Goal: Contribute content: Contribute content

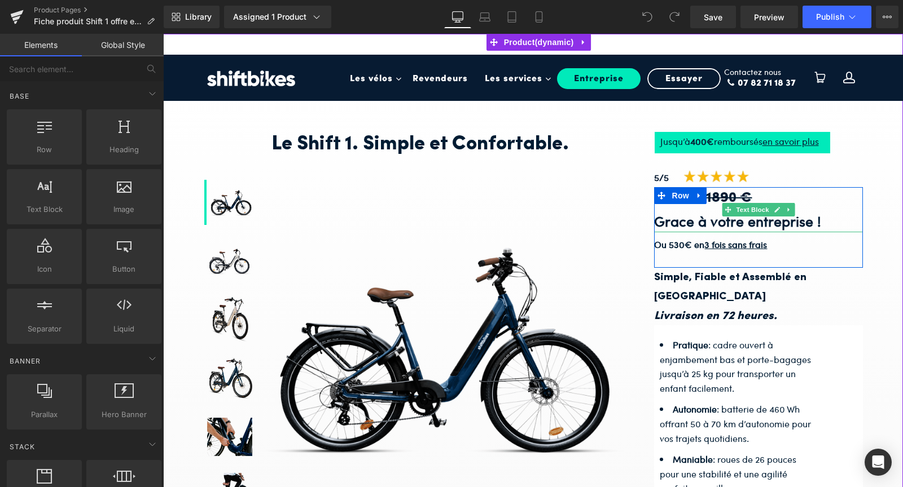
click at [671, 208] on h3 "1590 € - 1890 €" at bounding box center [758, 198] width 209 height 23
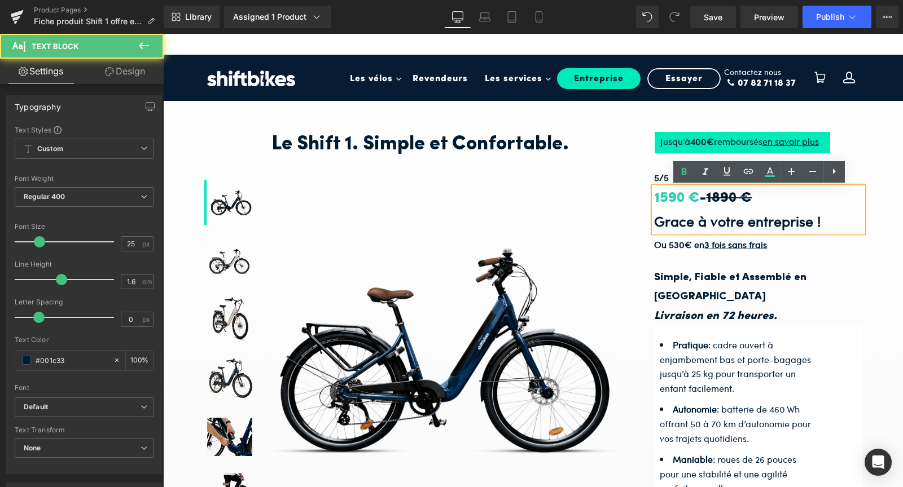
click at [671, 199] on span "Row" at bounding box center [680, 196] width 18 height 14
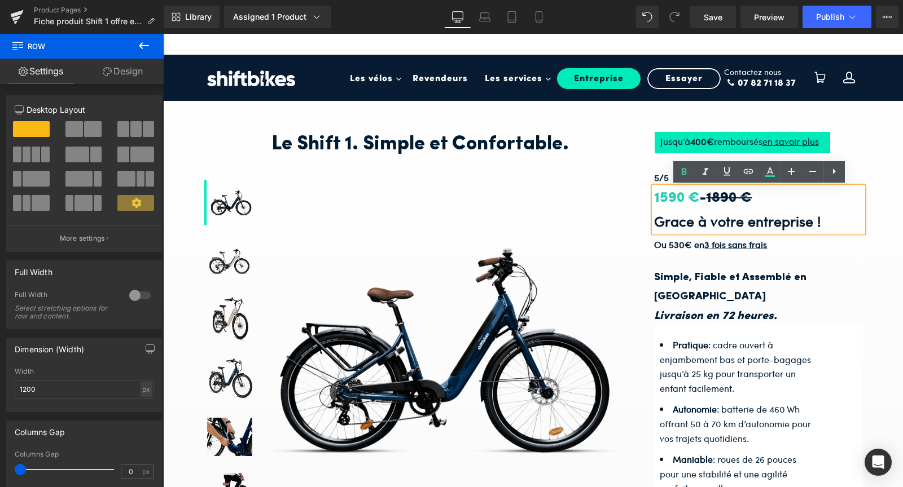
click at [666, 196] on icon at bounding box center [665, 195] width 6 height 6
click at [667, 196] on icon at bounding box center [665, 195] width 6 height 6
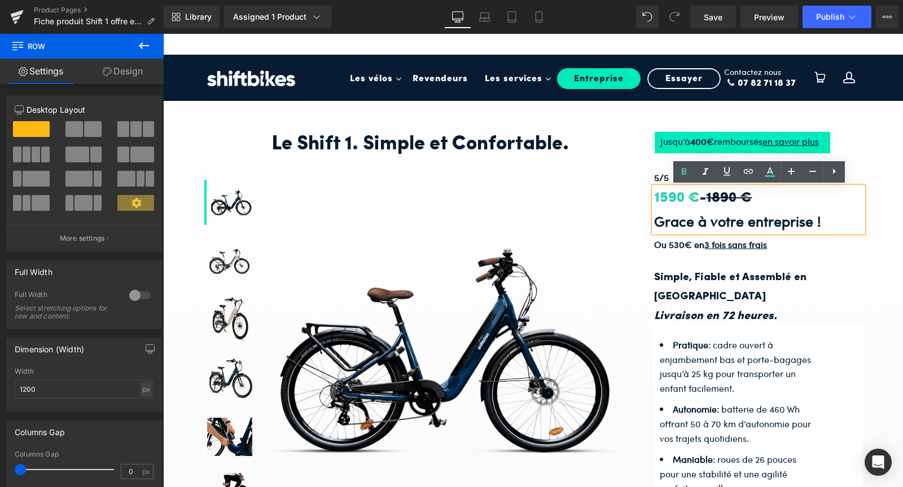
click at [667, 196] on icon at bounding box center [665, 195] width 6 height 6
click at [767, 200] on h3 "1590 € - 1890 €" at bounding box center [758, 198] width 209 height 23
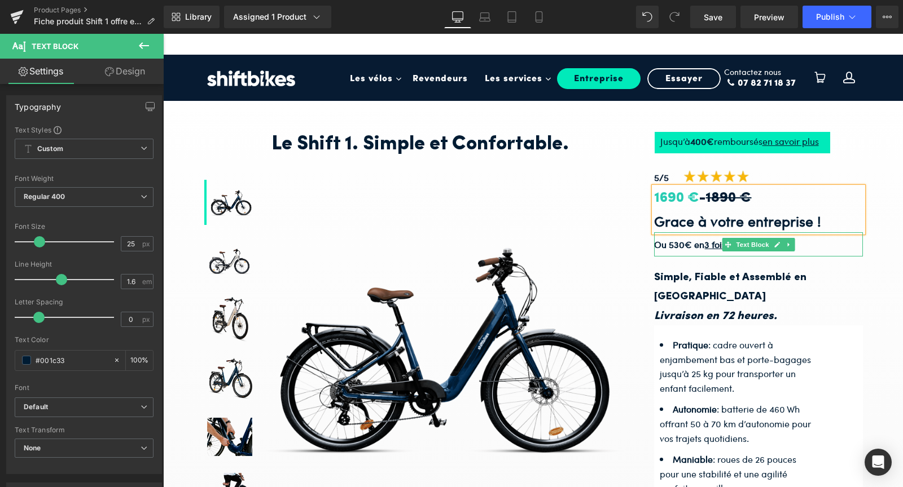
click at [680, 247] on strong "Ou 530€ en 3 fois sans frais" at bounding box center [710, 244] width 113 height 13
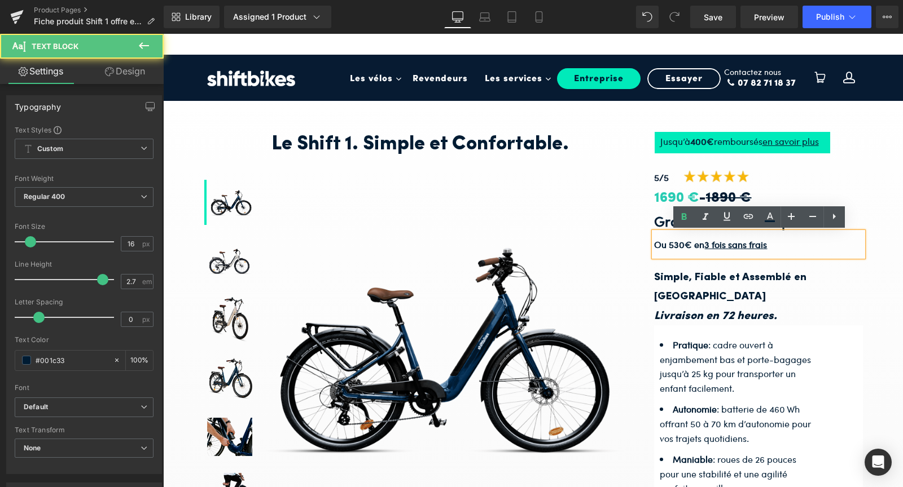
click at [680, 247] on strong "Ou 530€ en 3 fois sans frais" at bounding box center [710, 244] width 113 height 13
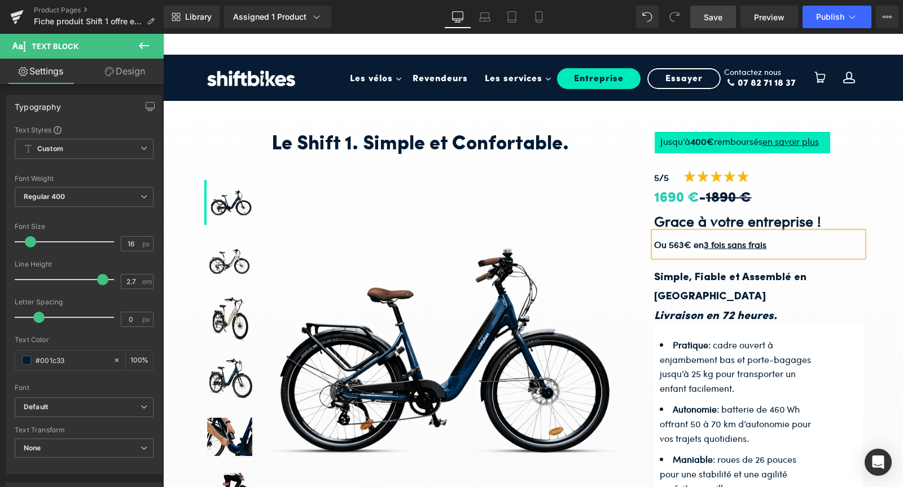
click at [708, 12] on span "Save" at bounding box center [713, 17] width 19 height 12
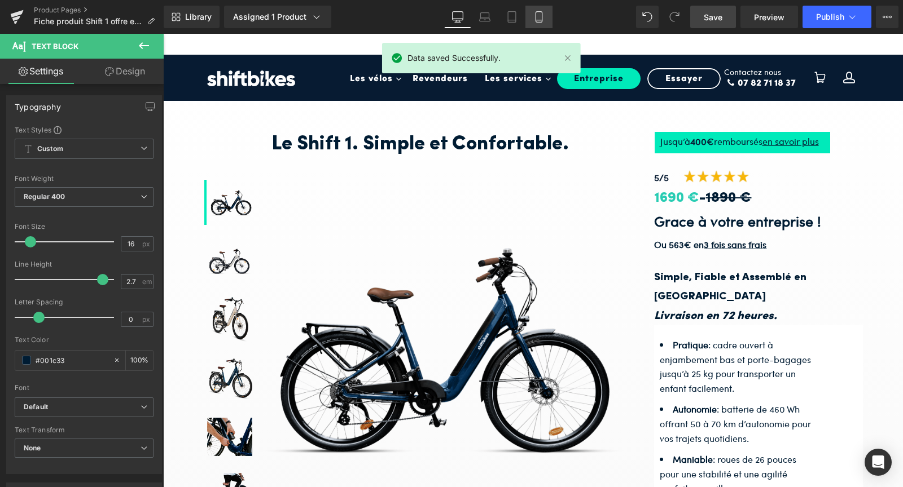
click at [538, 19] on icon at bounding box center [538, 16] width 11 height 11
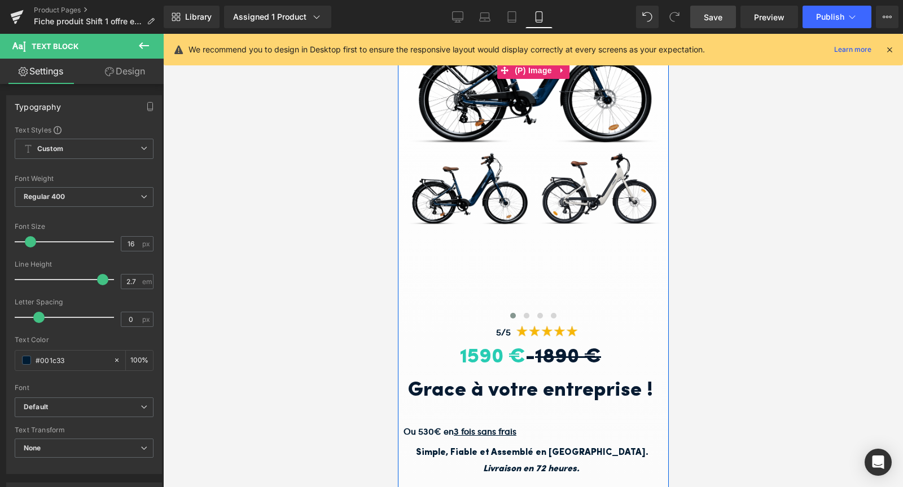
scroll to position [231, 0]
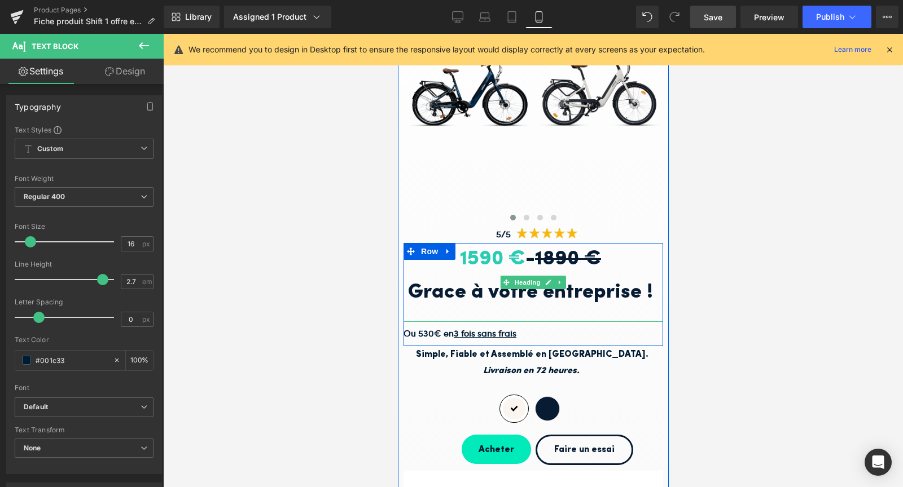
click at [472, 258] on span "1590 €" at bounding box center [491, 259] width 65 height 20
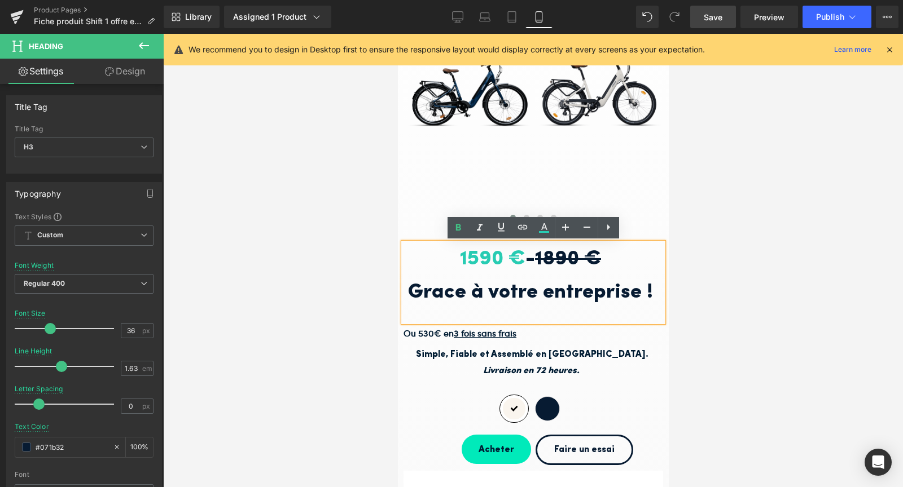
click at [472, 255] on span "1590 €" at bounding box center [491, 259] width 65 height 20
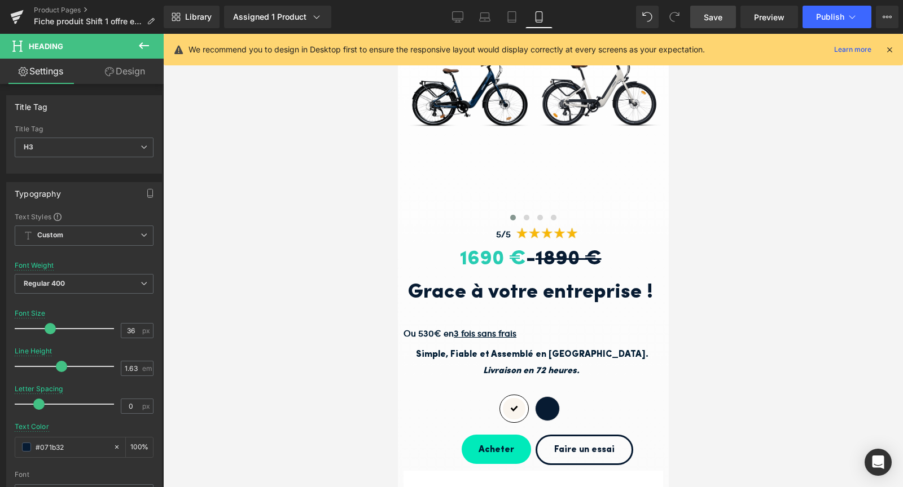
click at [692, 284] on div at bounding box center [533, 261] width 740 height 454
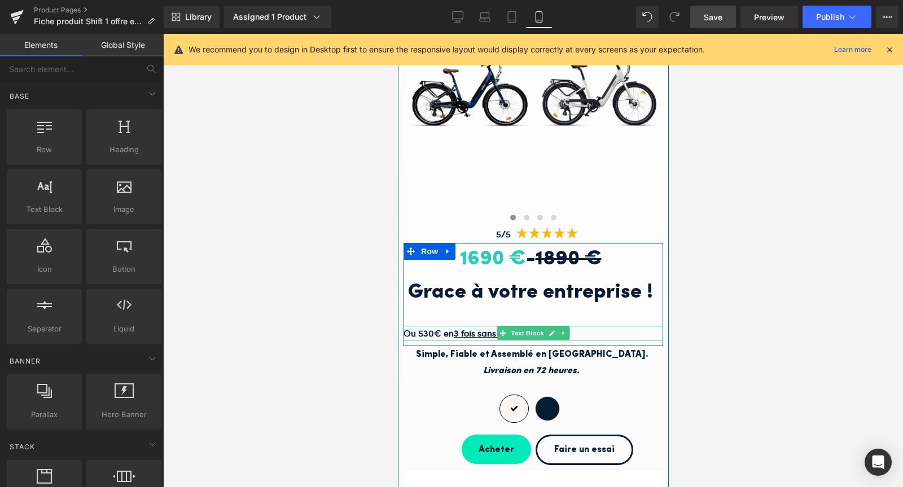
click at [428, 332] on strong "Ou 530€ en 3 fois sans frais" at bounding box center [459, 333] width 113 height 13
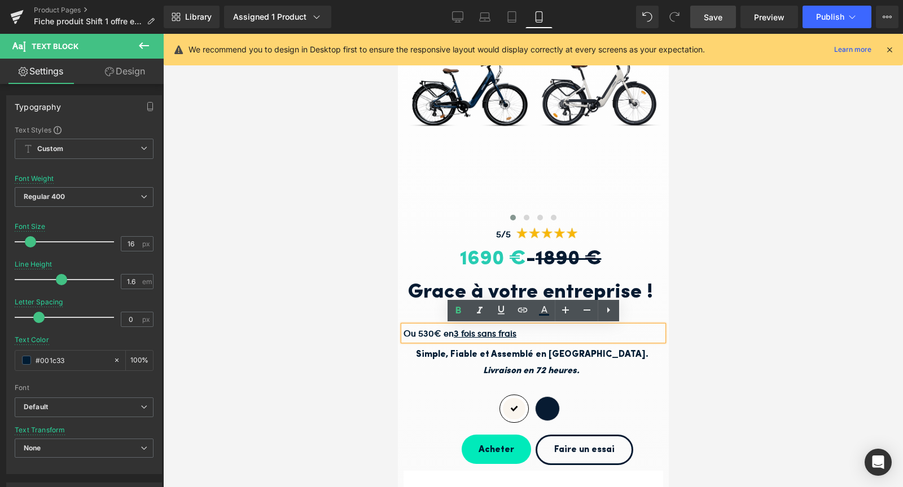
click at [427, 335] on strong "Ou 530€ en 3 fois sans frais" at bounding box center [459, 333] width 113 height 13
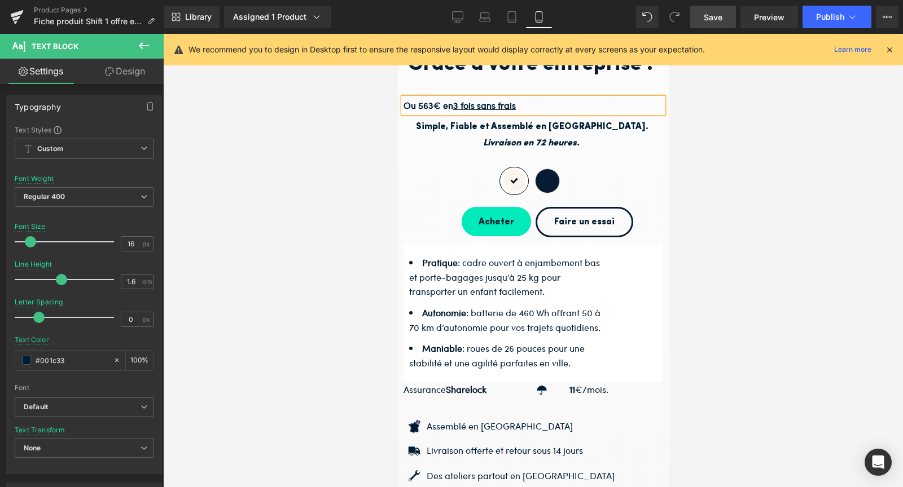
scroll to position [449, 0]
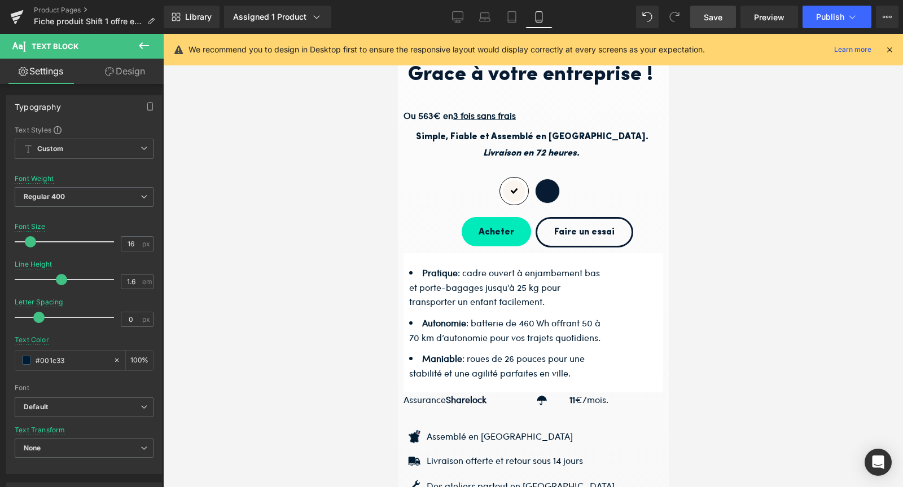
click at [713, 12] on span "Save" at bounding box center [713, 17] width 19 height 12
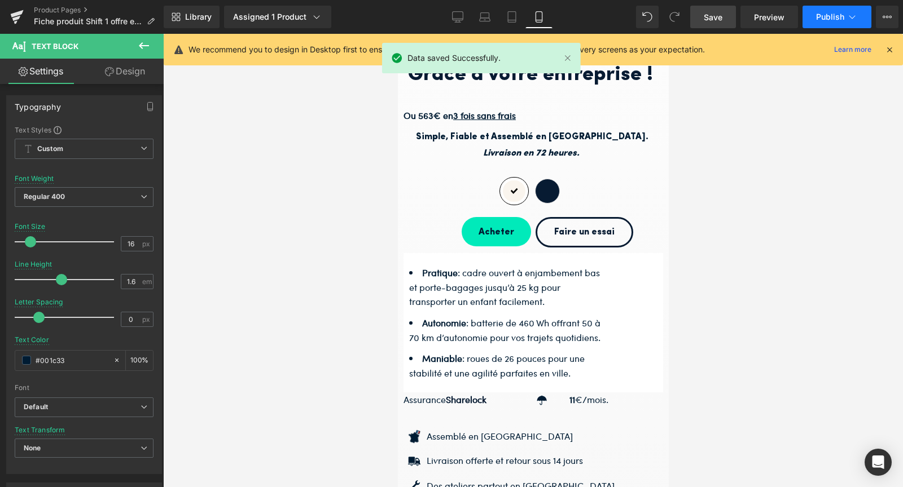
click at [842, 16] on span "Publish" at bounding box center [830, 16] width 28 height 9
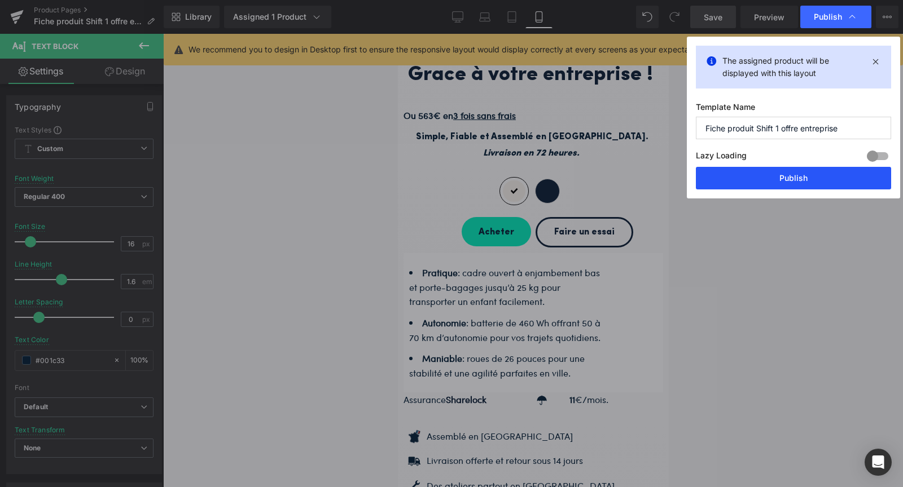
click at [780, 181] on button "Publish" at bounding box center [793, 178] width 195 height 23
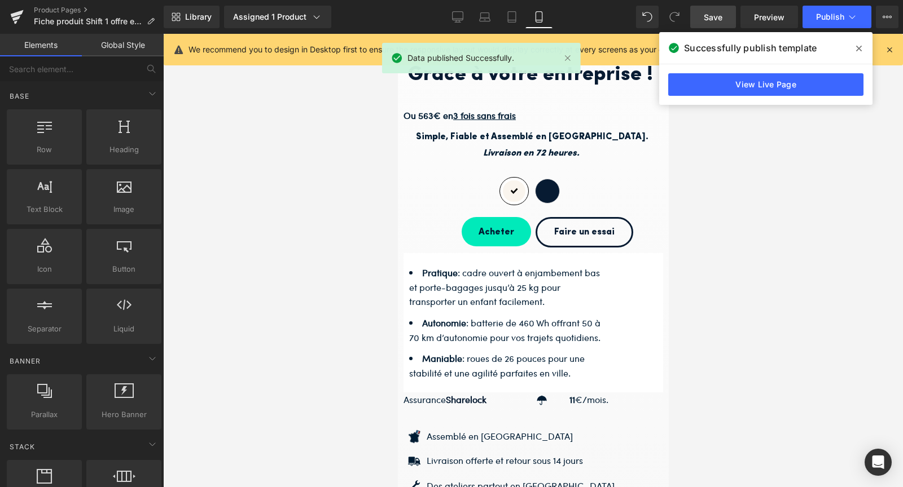
click at [794, 186] on div at bounding box center [533, 261] width 740 height 454
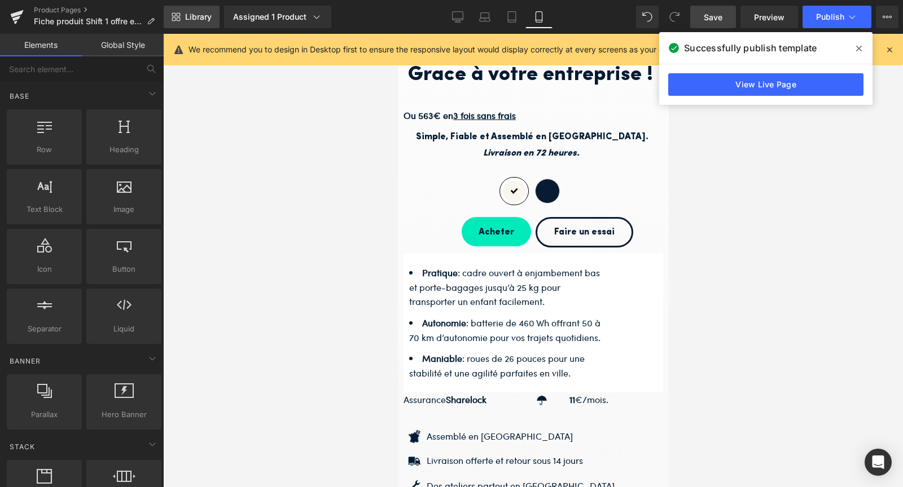
click at [188, 18] on span "Library" at bounding box center [198, 17] width 27 height 10
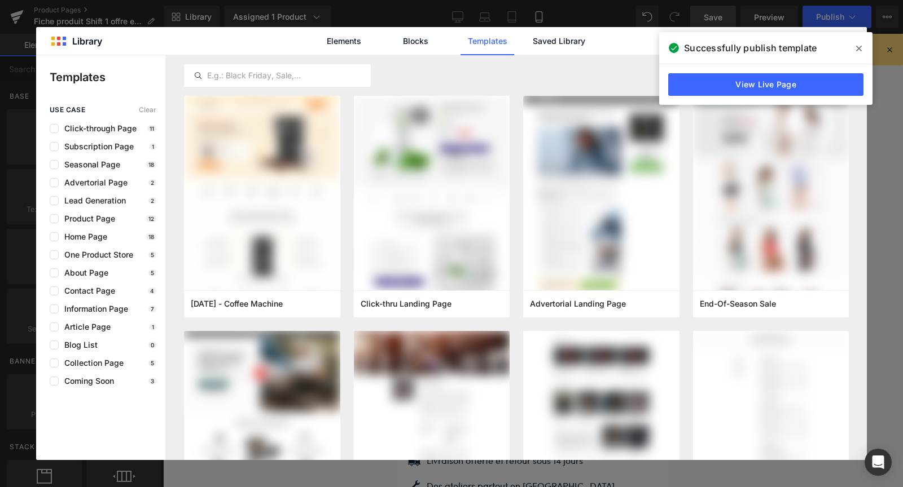
click at [855, 48] on span at bounding box center [859, 48] width 18 height 18
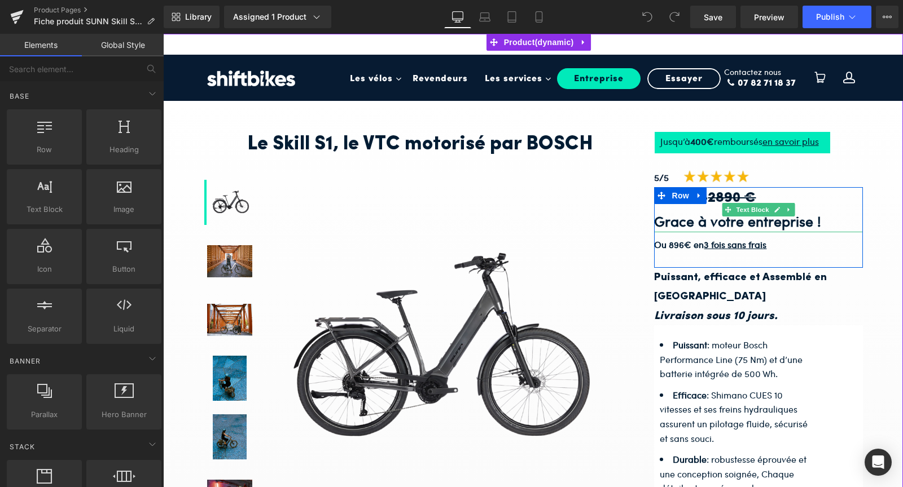
click at [744, 195] on span "2890 €" at bounding box center [732, 198] width 48 height 14
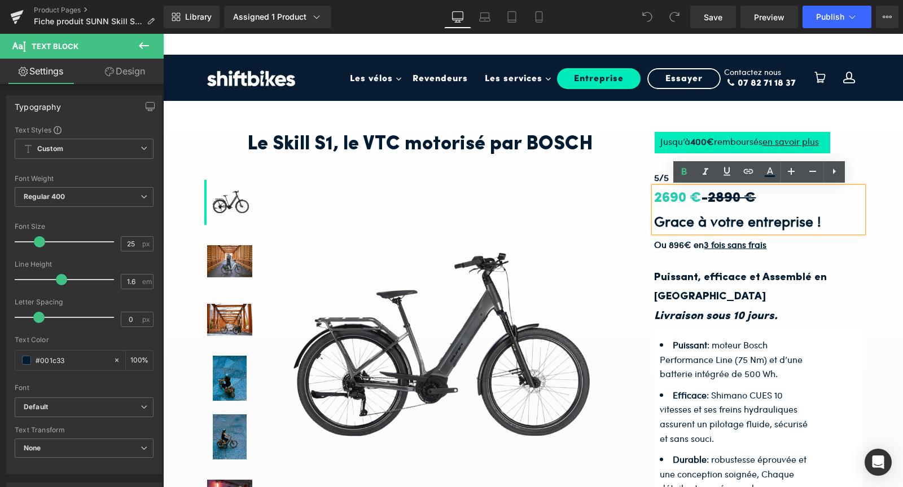
click at [741, 197] on span "2890 €" at bounding box center [732, 198] width 48 height 14
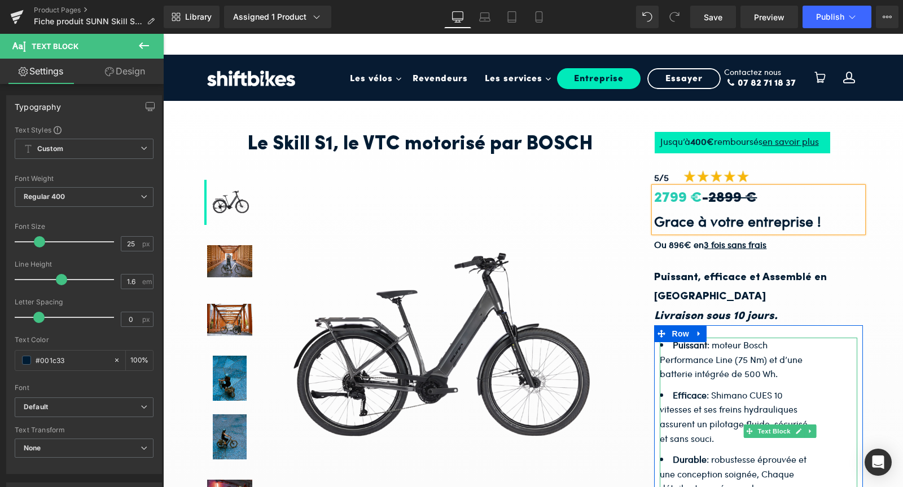
click at [831, 338] on div "Puissant : moteur Bosch Performance Line (75 Nm) et d’une batterie intégrée de …" at bounding box center [758, 431] width 197 height 187
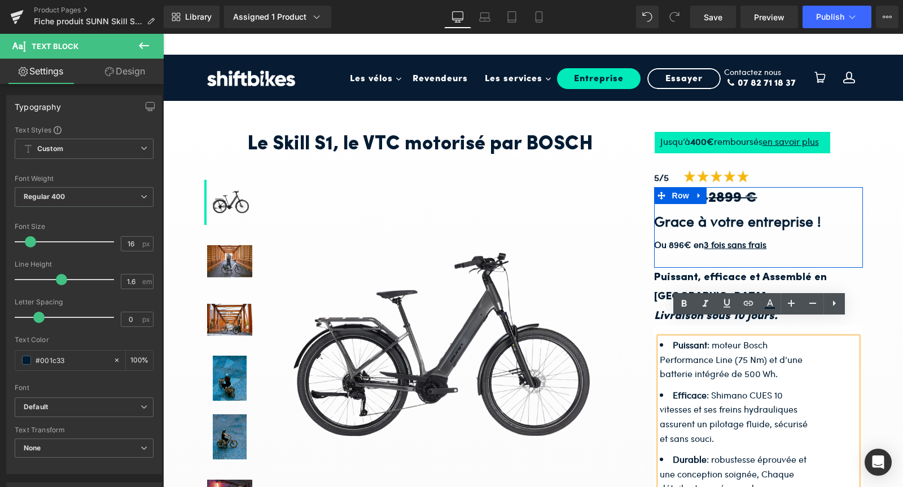
click at [854, 227] on div "Grace à votre entreprise !" at bounding box center [758, 221] width 209 height 23
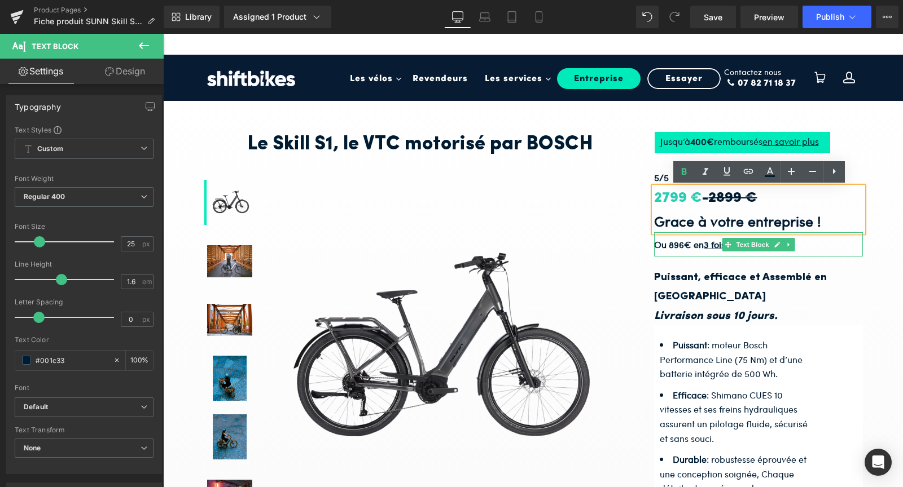
click at [675, 245] on strong "Ou 896€ en 3 fois sans frais" at bounding box center [710, 244] width 112 height 13
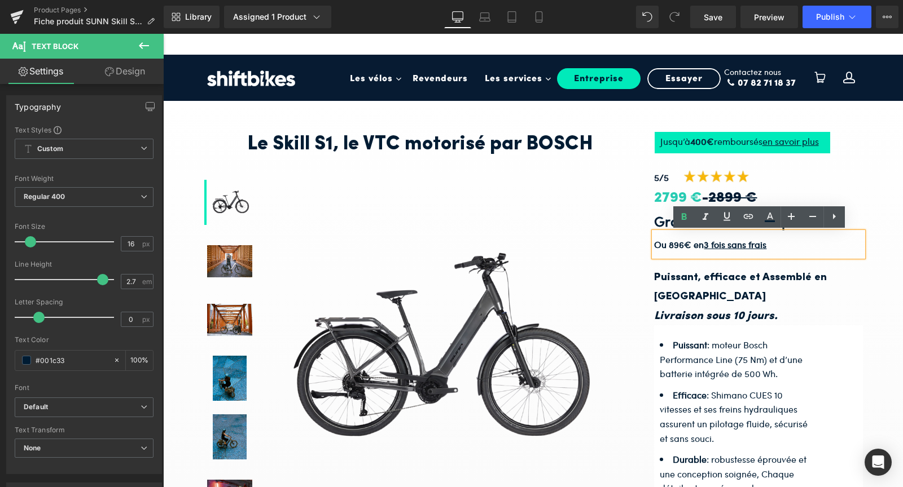
click at [677, 244] on strong "Ou 896€ en 3 fois sans frais" at bounding box center [710, 244] width 112 height 13
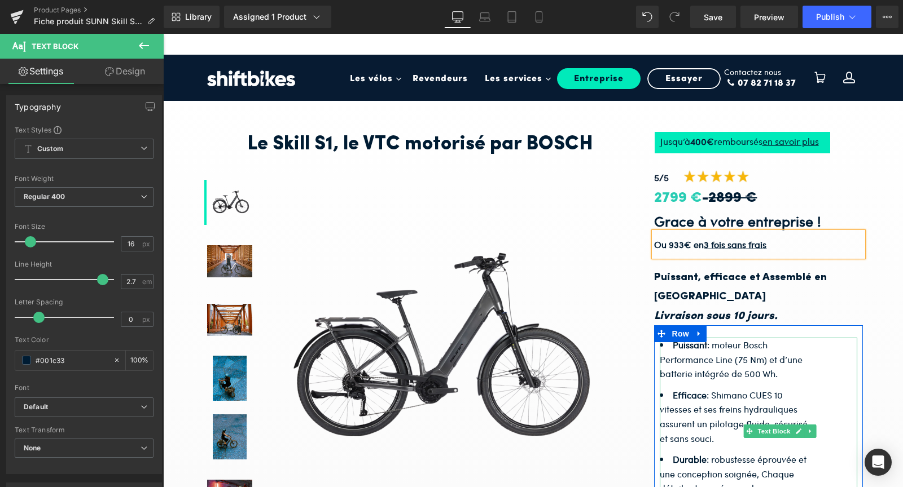
click at [777, 338] on li "Puissant : moteur Bosch Performance Line (75 Nm) et d’une batterie intégrée de …" at bounding box center [737, 359] width 155 height 43
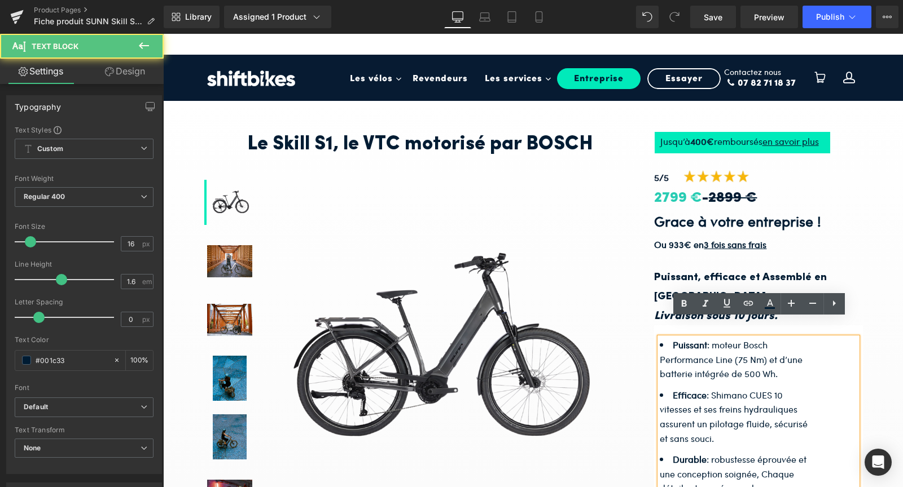
click at [877, 284] on div "Le Skill S1, le VTC motorisé par BOSCH Heading Heading Jusqu’à 4 00€ remboursés…" at bounding box center [533, 431] width 740 height 667
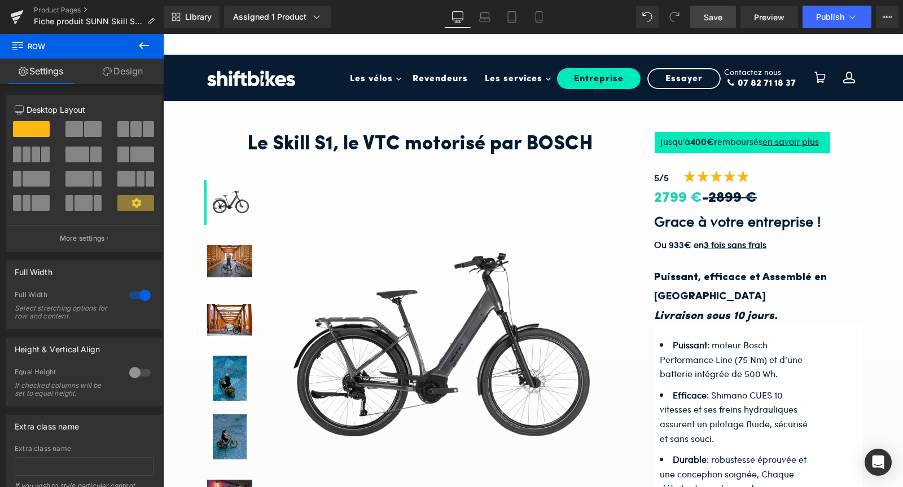
click at [711, 18] on span "Save" at bounding box center [713, 17] width 19 height 12
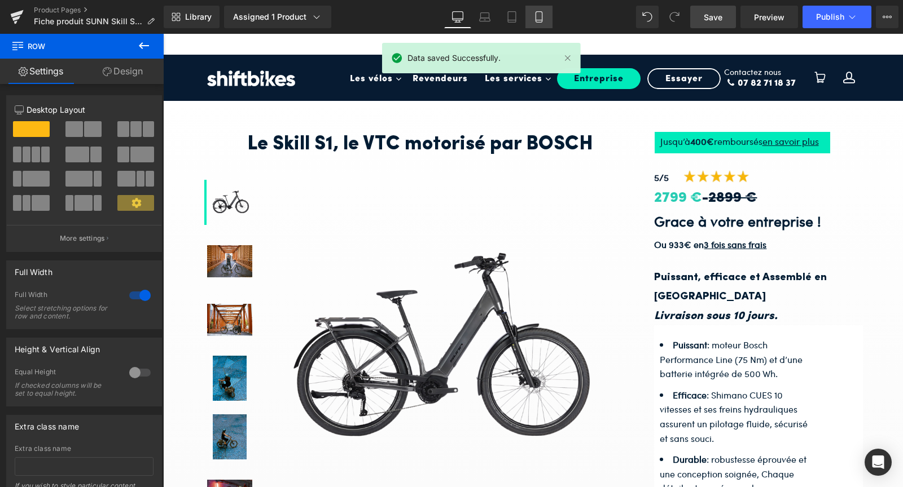
click at [542, 23] on link "Mobile" at bounding box center [538, 17] width 27 height 23
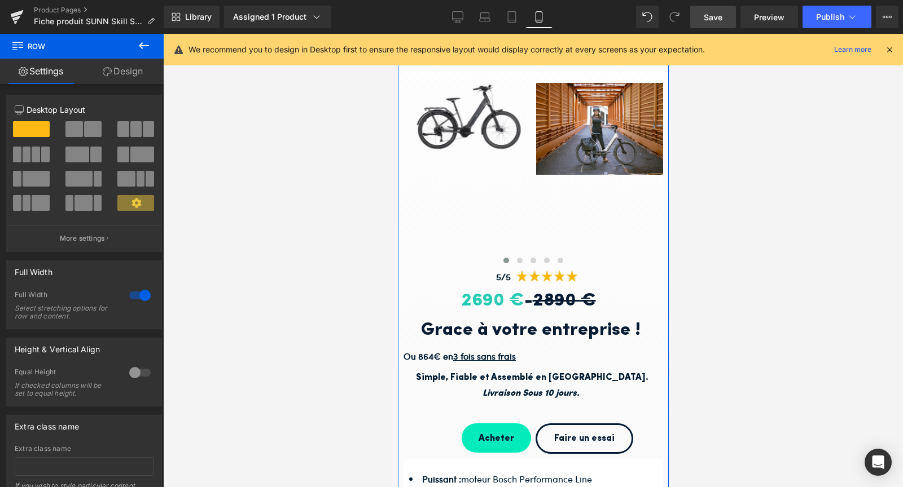
scroll to position [231, 0]
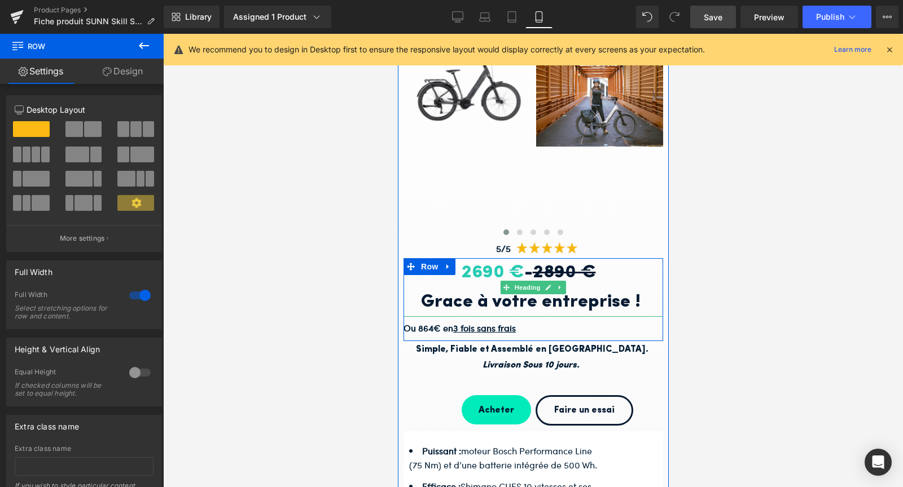
click at [481, 269] on span "2690 €" at bounding box center [491, 273] width 63 height 18
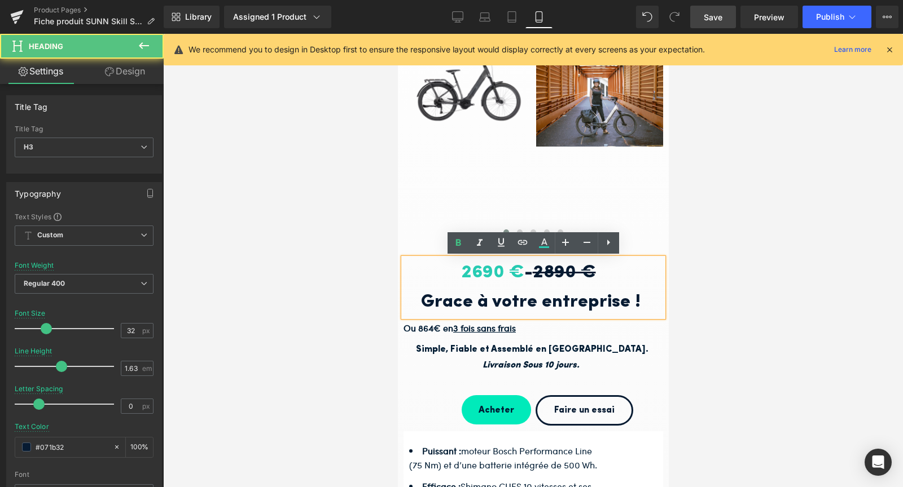
click at [474, 269] on span "2690 €" at bounding box center [491, 273] width 63 height 18
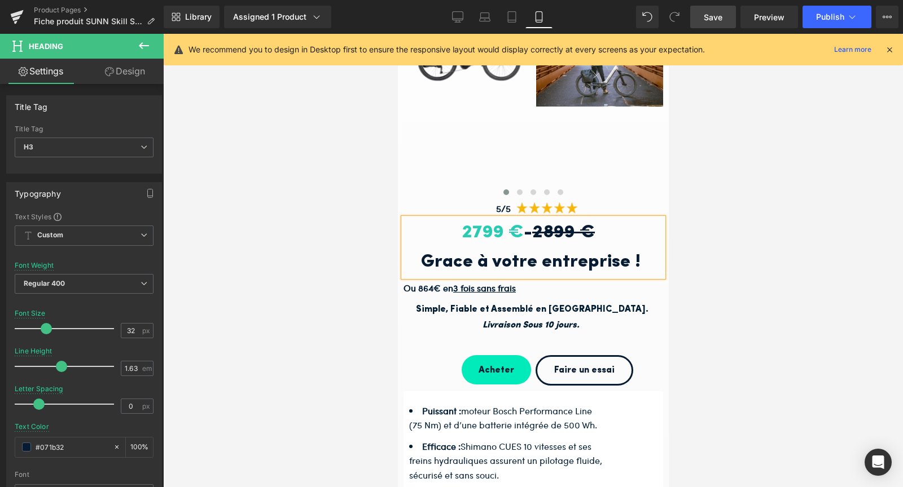
scroll to position [275, 0]
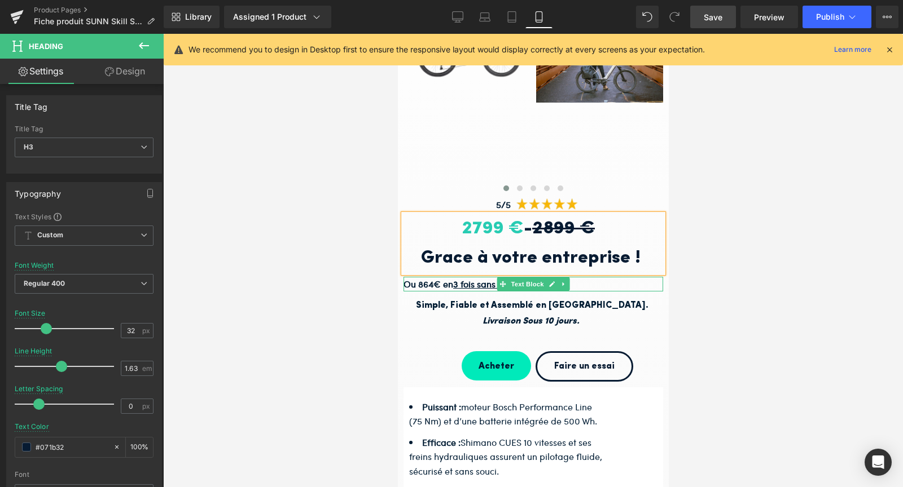
click at [423, 282] on strong "Ou 864€ en 3 fois sans frais" at bounding box center [459, 284] width 112 height 13
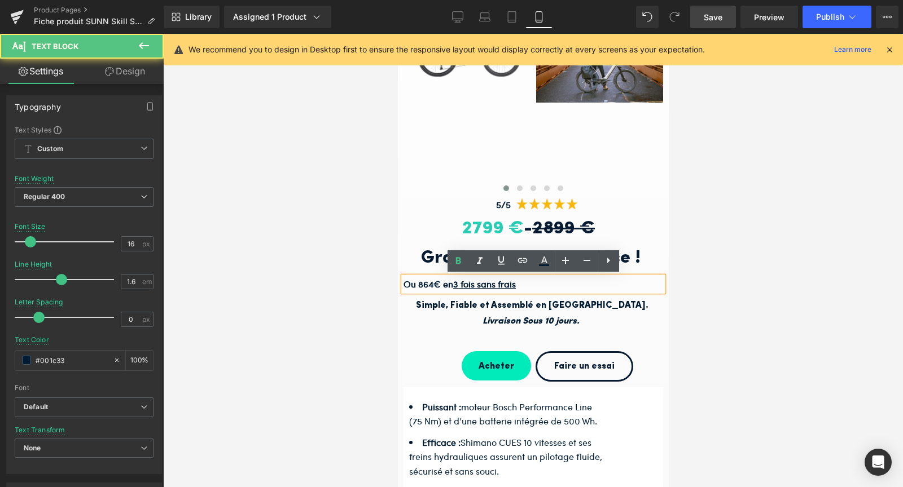
click at [427, 283] on strong "Ou 864€ en 3 fois sans frais" at bounding box center [459, 284] width 112 height 13
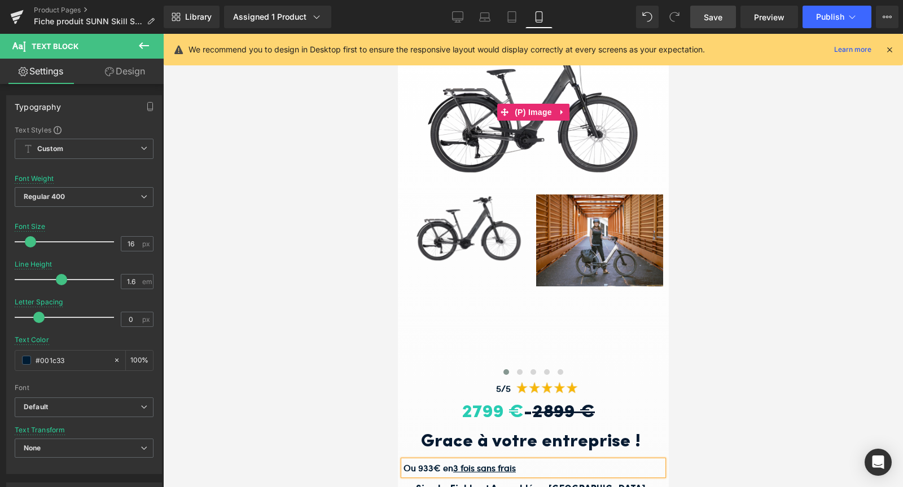
scroll to position [267, 0]
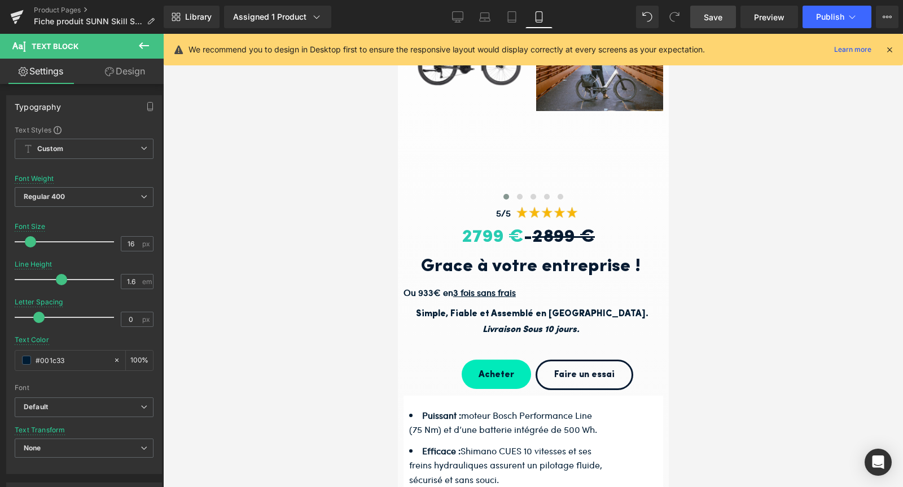
click at [720, 21] on span "Save" at bounding box center [713, 17] width 19 height 12
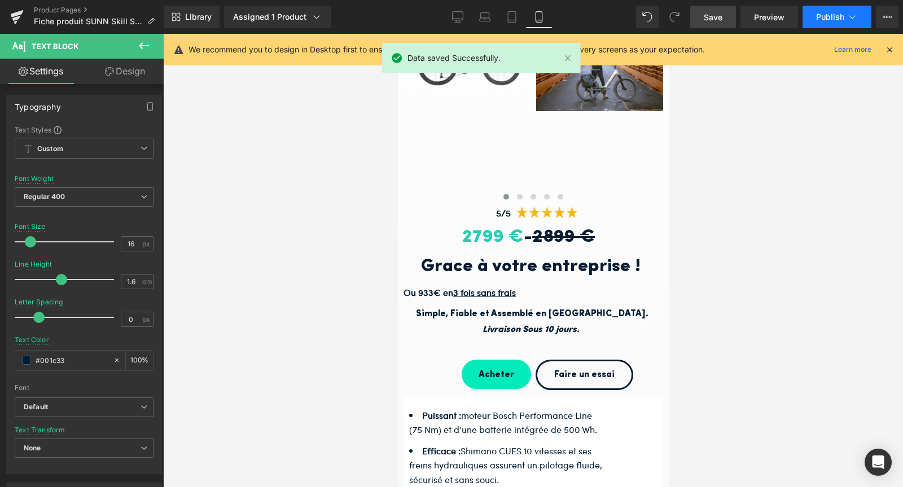
click at [837, 14] on span "Publish" at bounding box center [830, 16] width 28 height 9
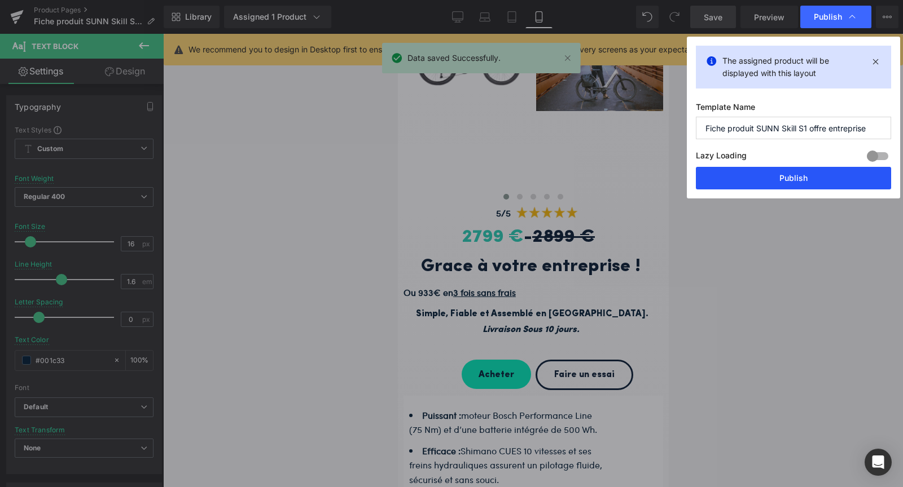
click at [797, 173] on button "Publish" at bounding box center [793, 178] width 195 height 23
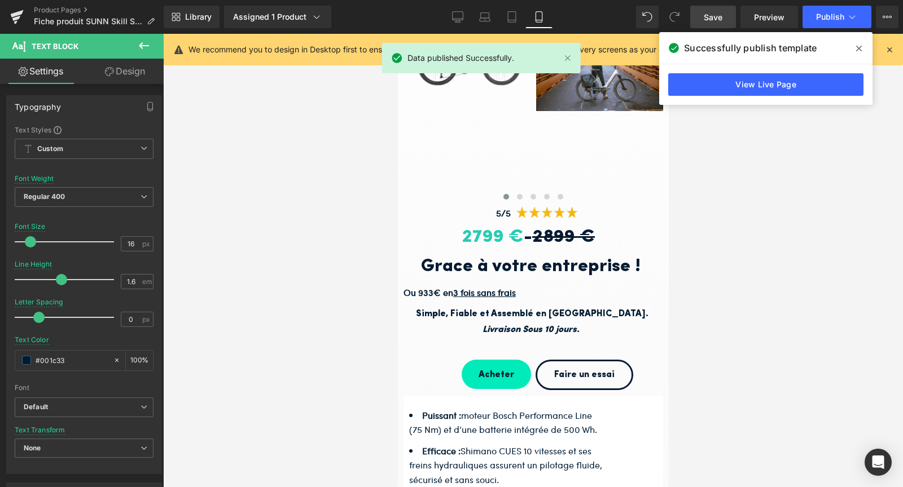
click at [862, 50] on span at bounding box center [859, 48] width 18 height 18
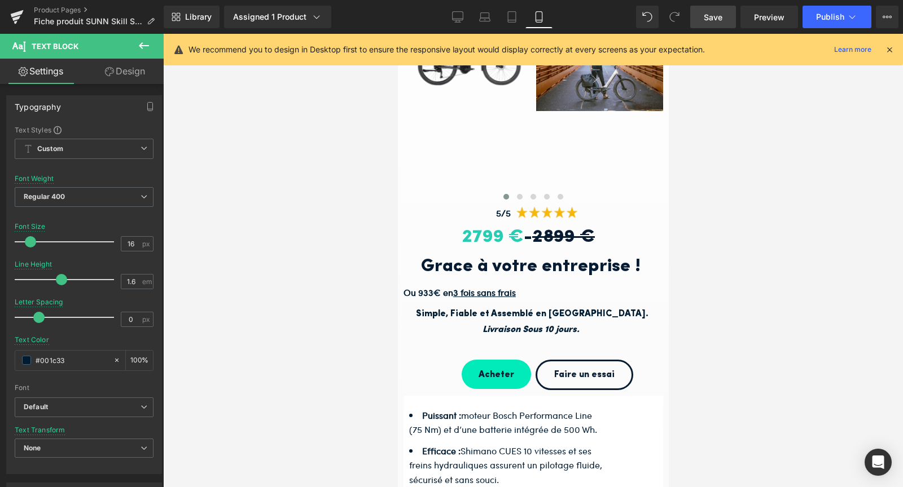
click at [778, 130] on div at bounding box center [533, 261] width 740 height 454
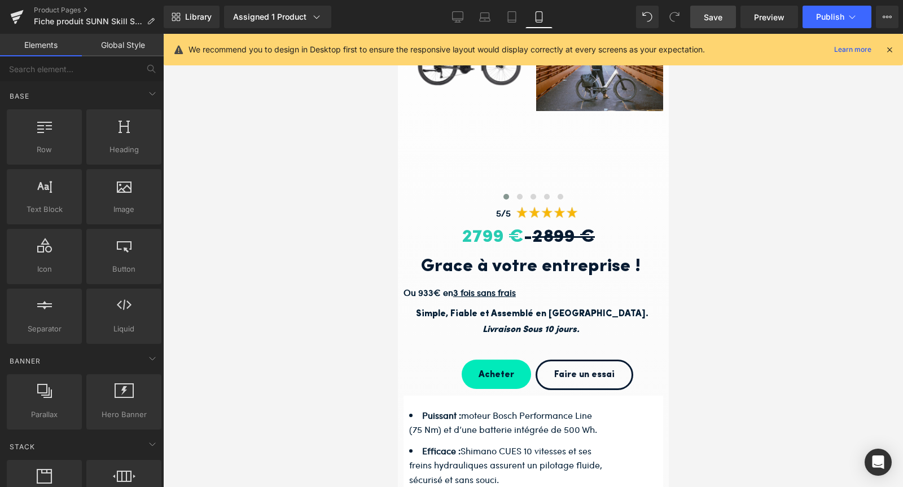
click at [893, 47] on icon at bounding box center [889, 50] width 10 height 10
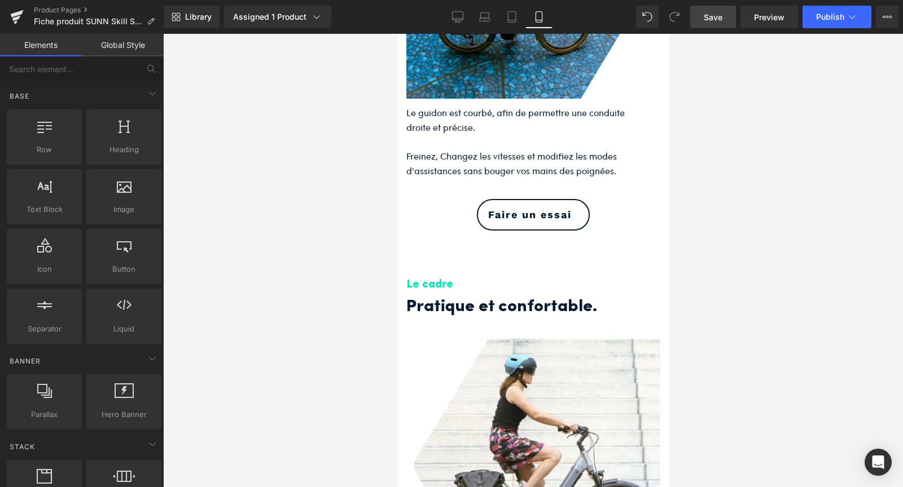
scroll to position [1639, 0]
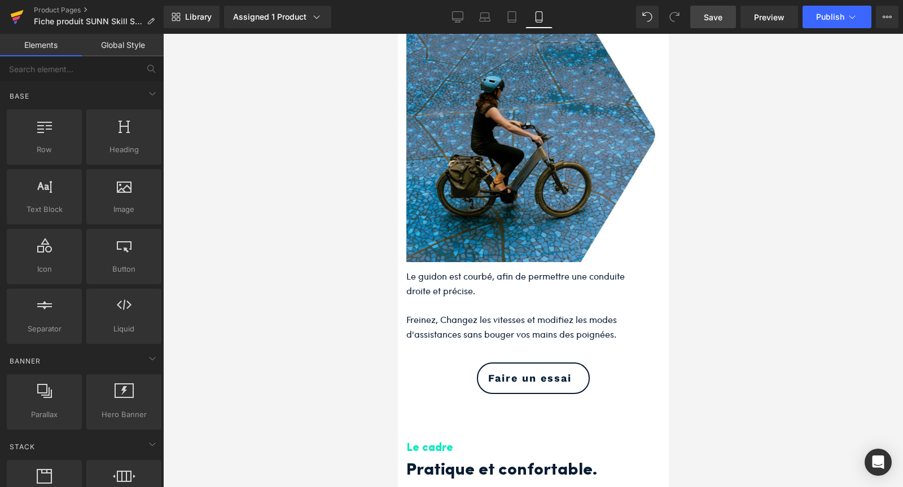
click at [12, 16] on icon at bounding box center [17, 13] width 13 height 7
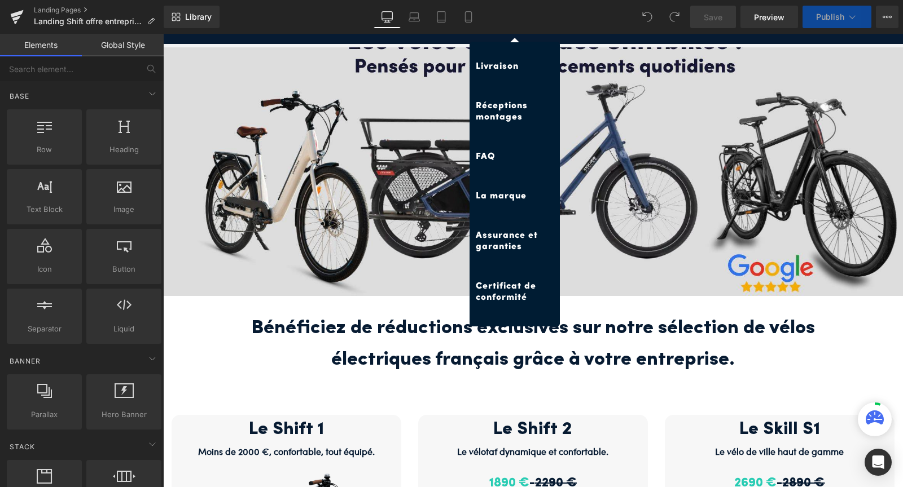
scroll to position [370, 0]
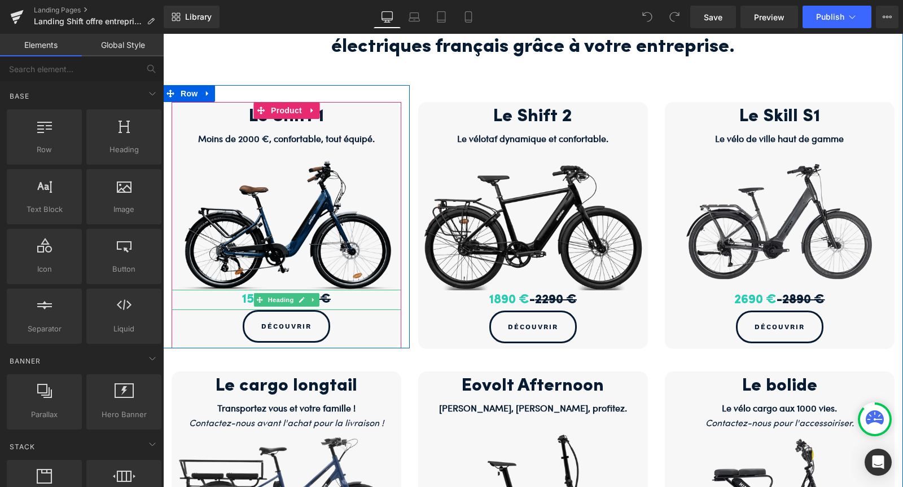
click at [248, 298] on span "1590 €" at bounding box center [262, 299] width 40 height 13
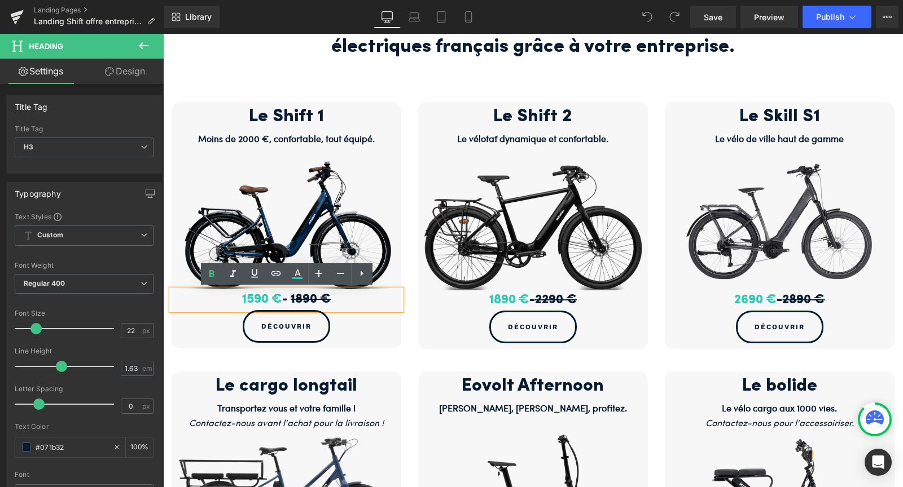
click at [249, 296] on span "1590 €" at bounding box center [262, 299] width 40 height 13
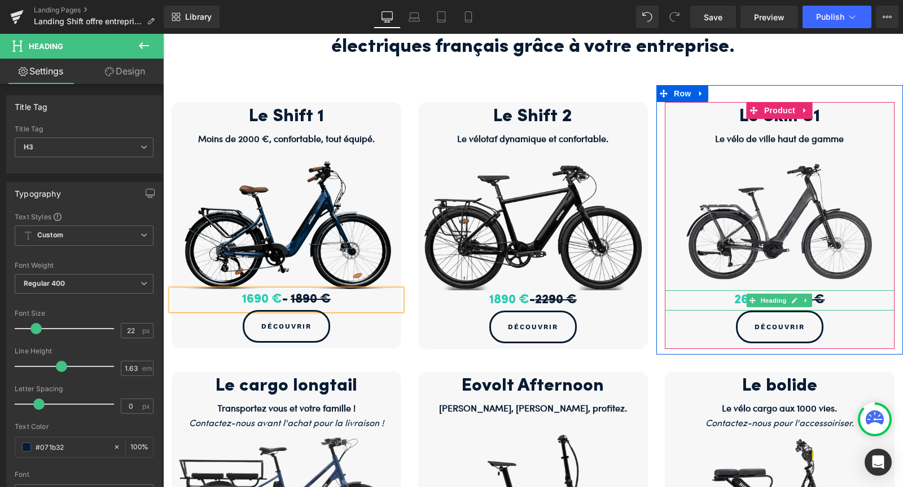
click at [744, 298] on span "2690 €" at bounding box center [755, 300] width 42 height 13
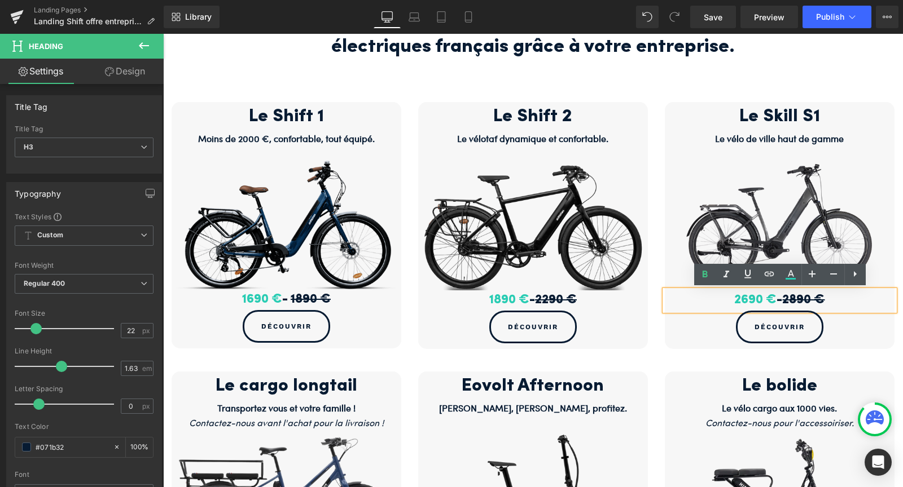
click at [744, 300] on span "2690 €" at bounding box center [755, 300] width 42 height 13
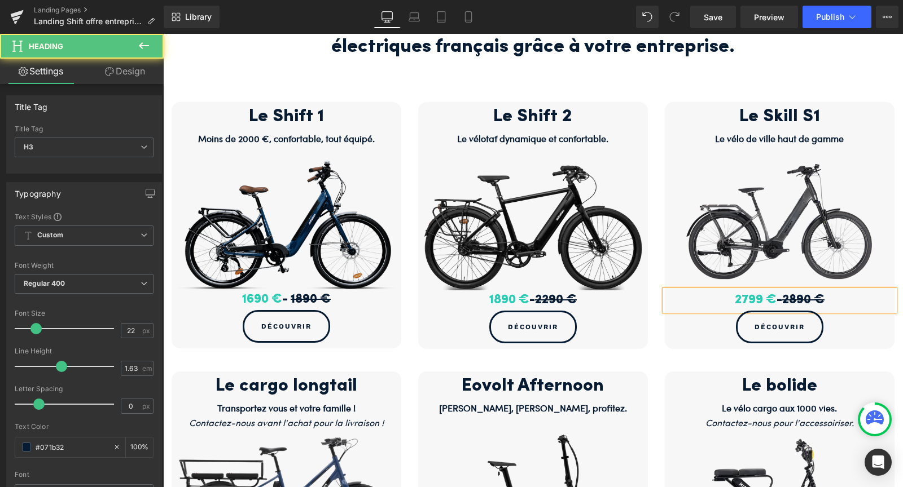
click at [801, 300] on span "2890 €" at bounding box center [803, 300] width 42 height 13
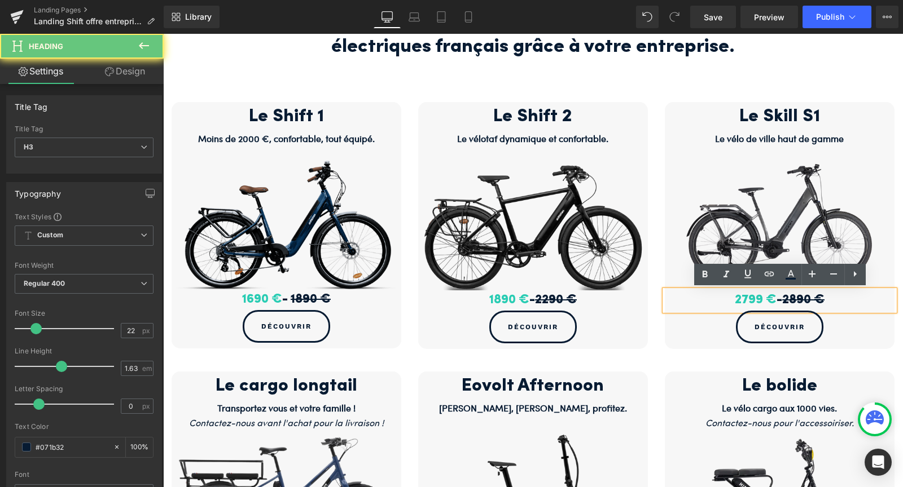
click at [809, 298] on span "2890 €" at bounding box center [803, 300] width 42 height 13
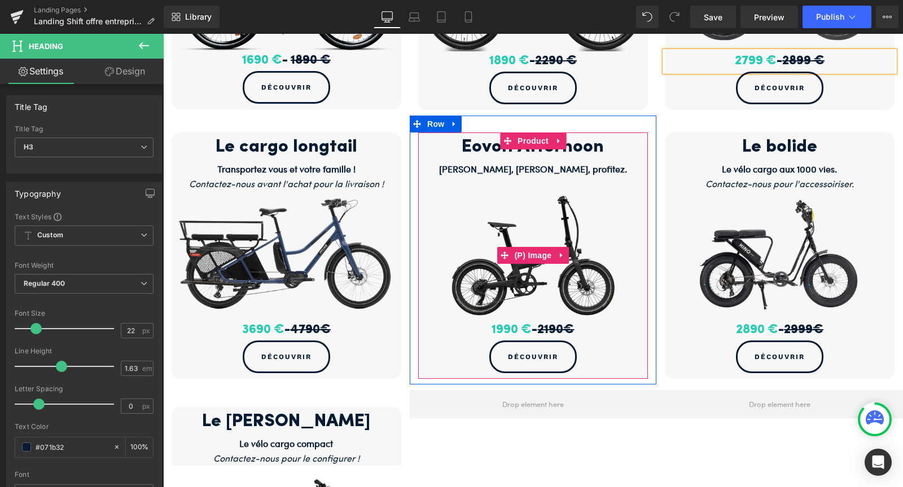
scroll to position [610, 0]
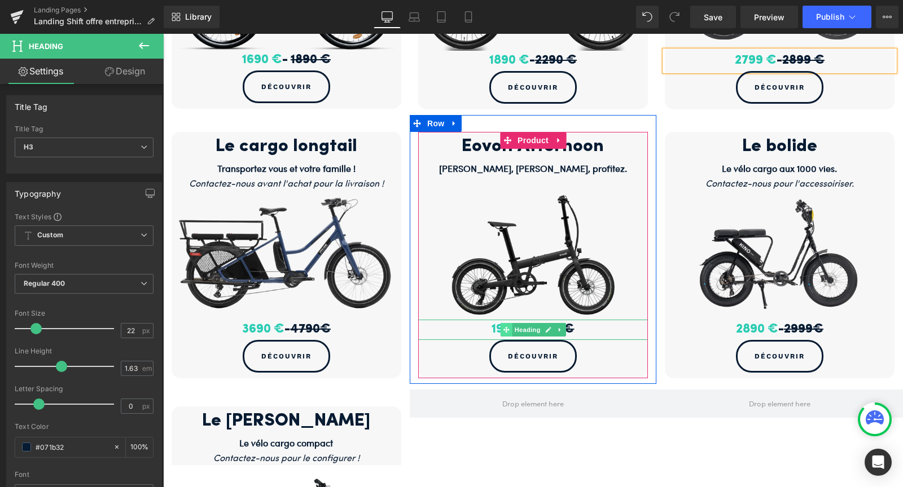
click at [510, 324] on span at bounding box center [506, 330] width 12 height 14
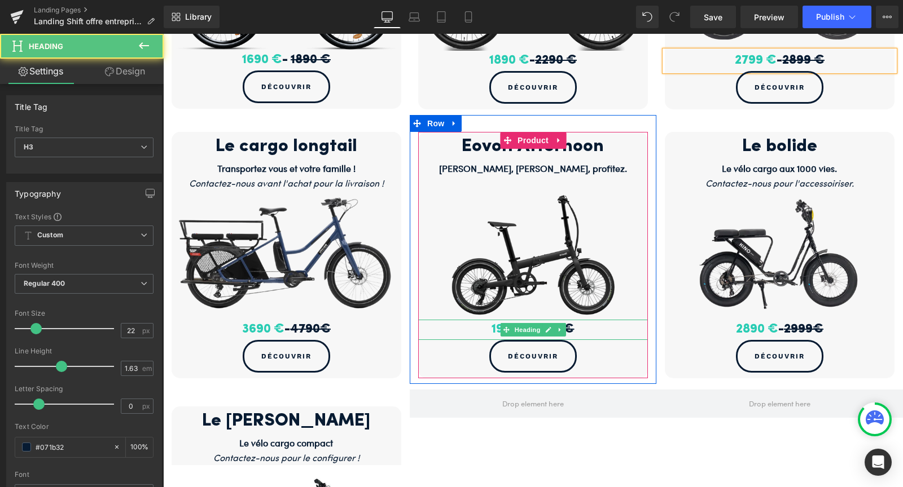
click at [491, 327] on span "1990 €" at bounding box center [511, 329] width 40 height 13
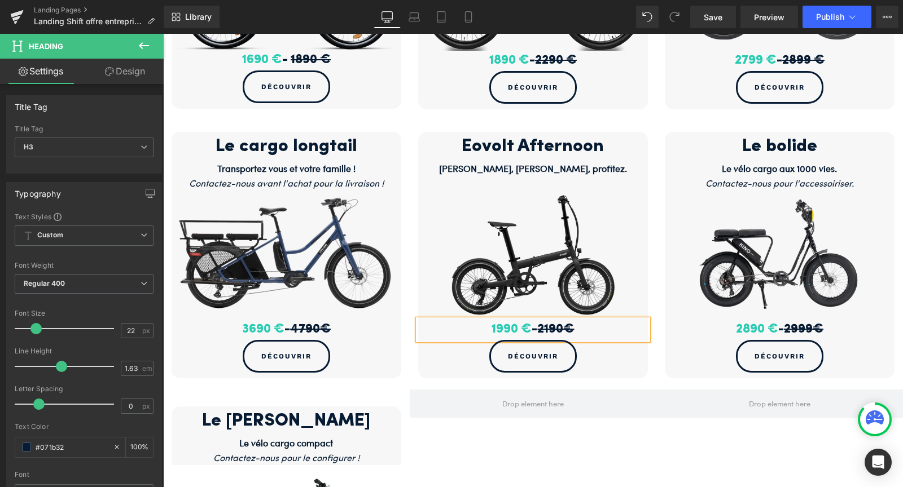
click at [502, 327] on span "1990 €" at bounding box center [511, 329] width 40 height 13
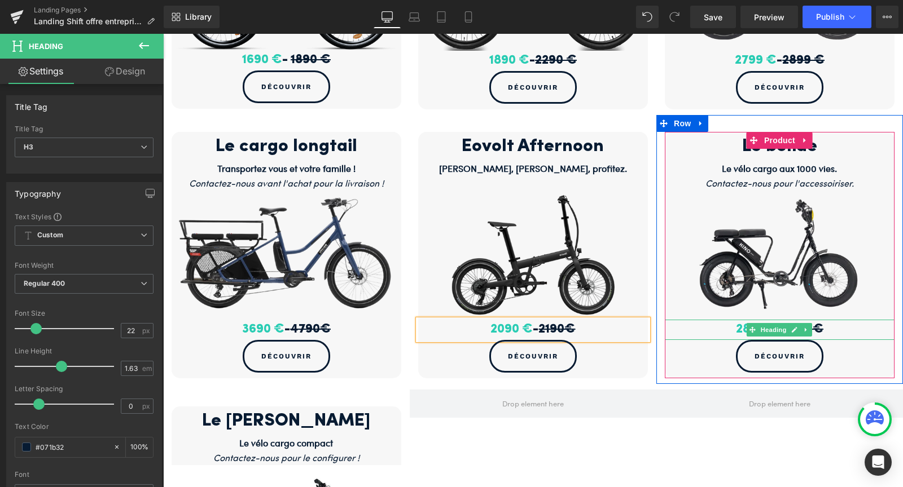
click at [726, 330] on h3 "2890 € - 2999€" at bounding box center [780, 330] width 230 height 20
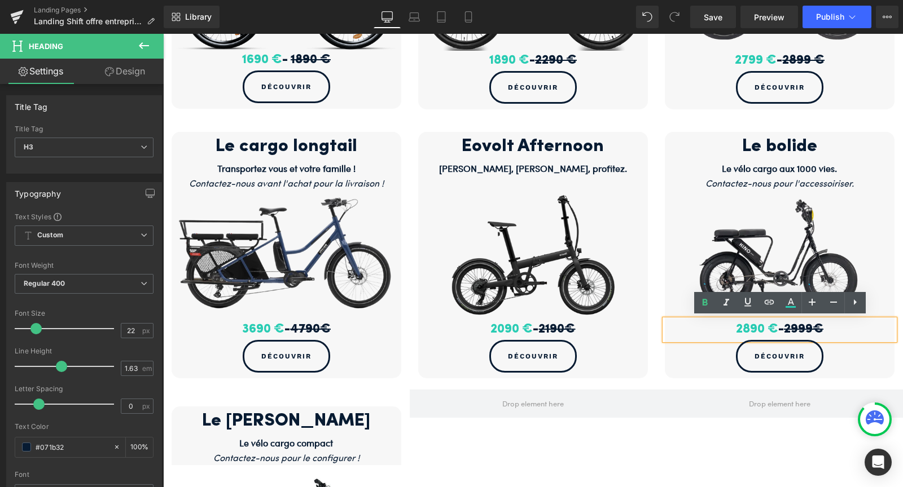
click at [746, 327] on span "2890 €" at bounding box center [757, 329] width 42 height 13
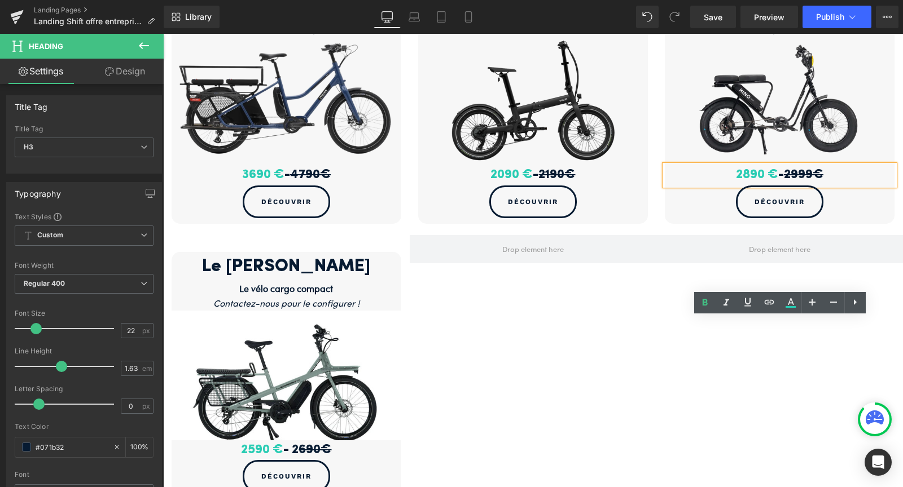
scroll to position [828, 0]
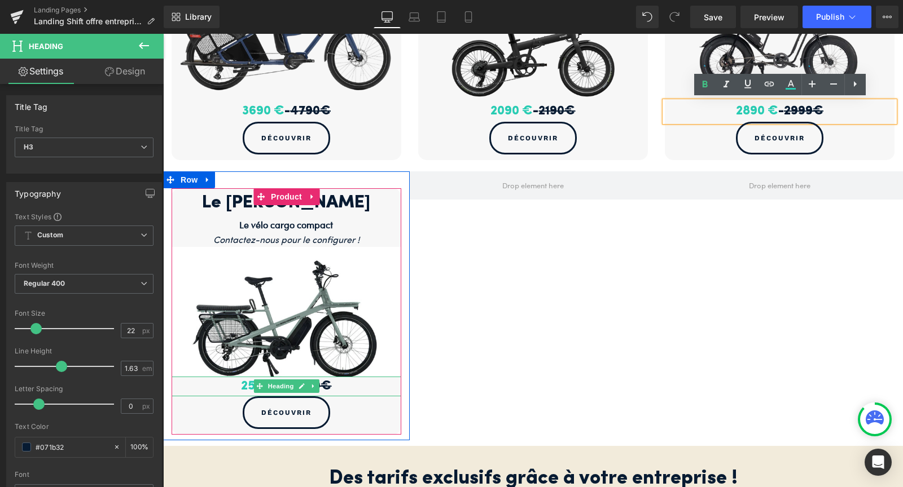
click at [248, 381] on span "2590 €" at bounding box center [262, 386] width 42 height 13
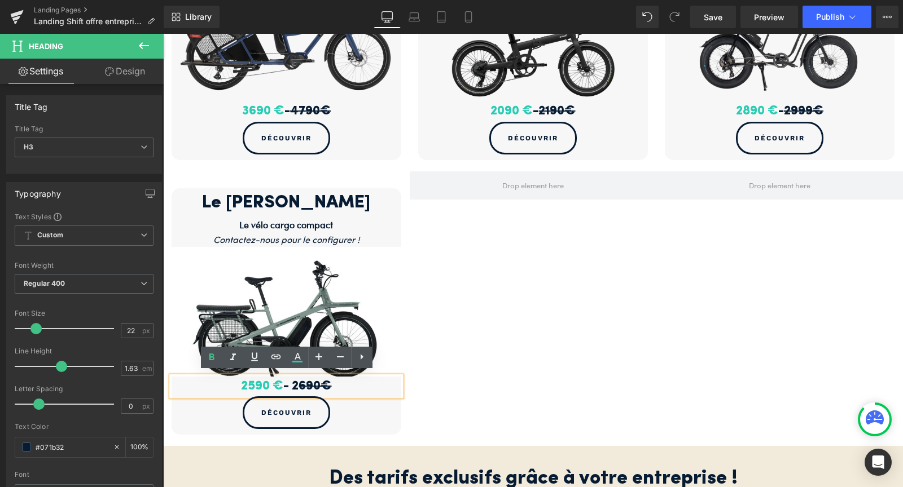
click at [251, 381] on span "2590 €" at bounding box center [262, 386] width 42 height 13
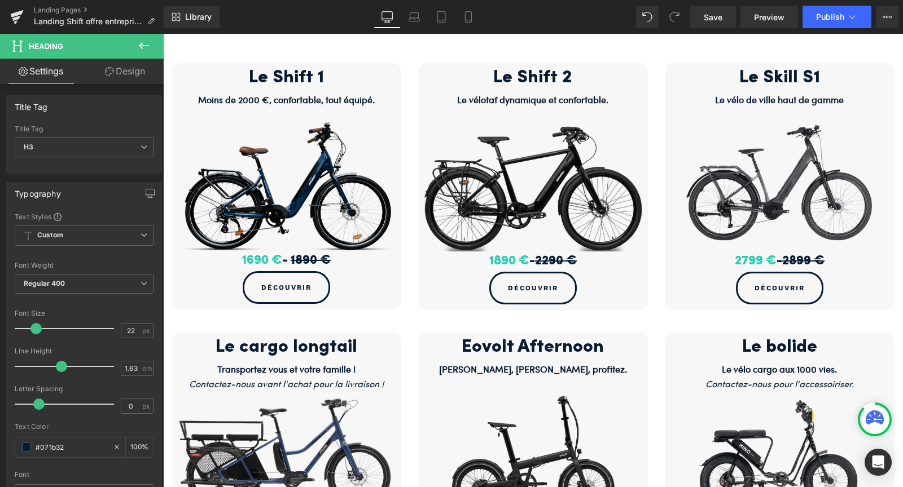
scroll to position [0, 0]
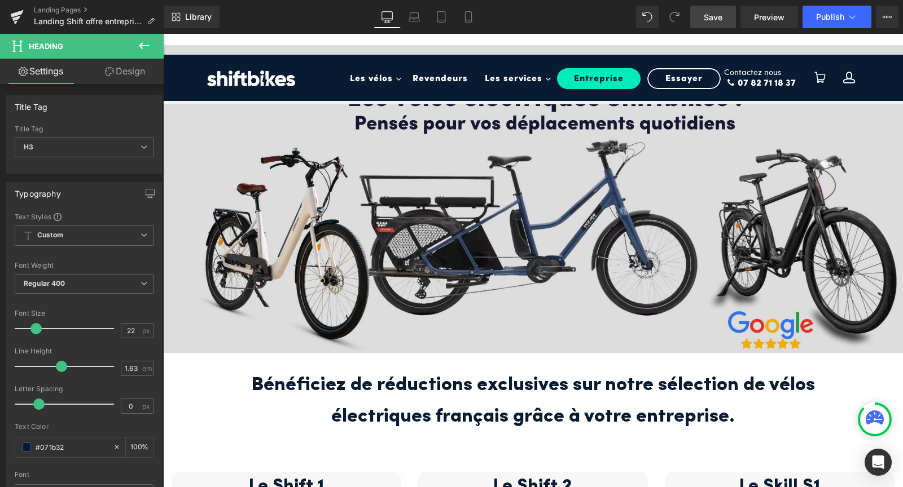
click at [706, 17] on span "Save" at bounding box center [713, 17] width 19 height 12
click at [469, 15] on icon at bounding box center [468, 16] width 11 height 11
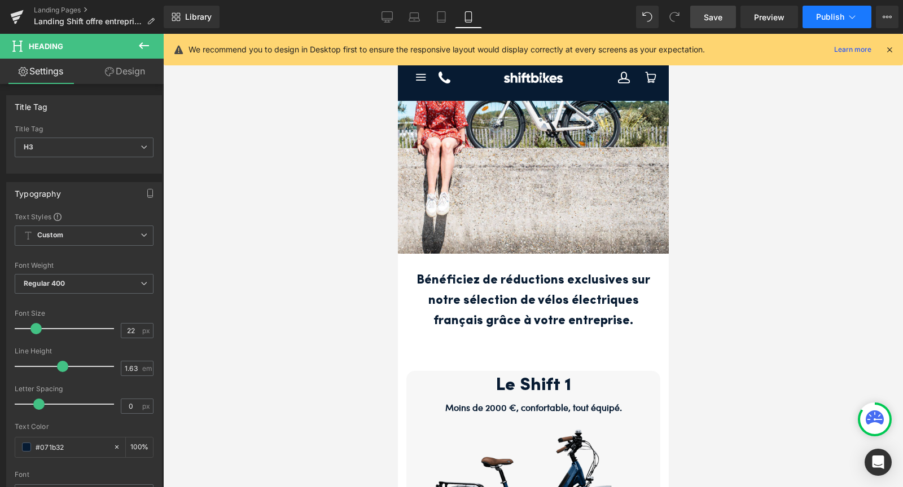
click at [819, 18] on span "Publish" at bounding box center [830, 16] width 28 height 9
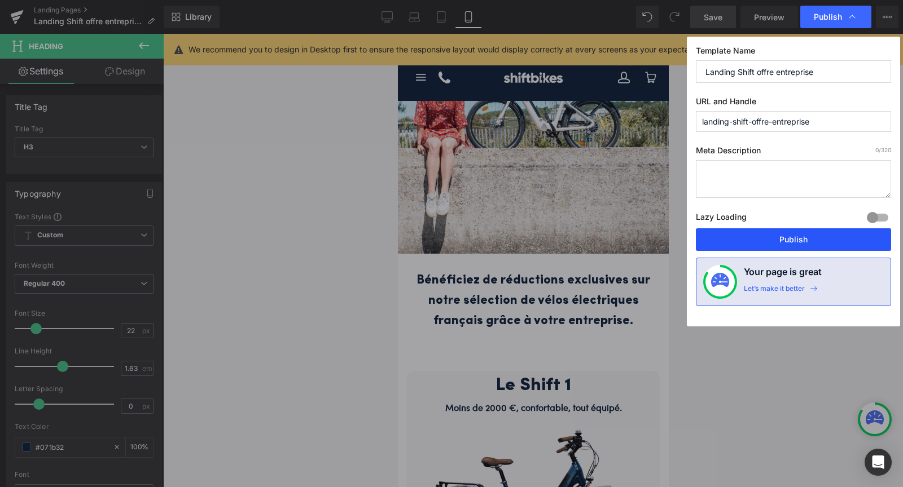
click at [764, 235] on button "Publish" at bounding box center [793, 240] width 195 height 23
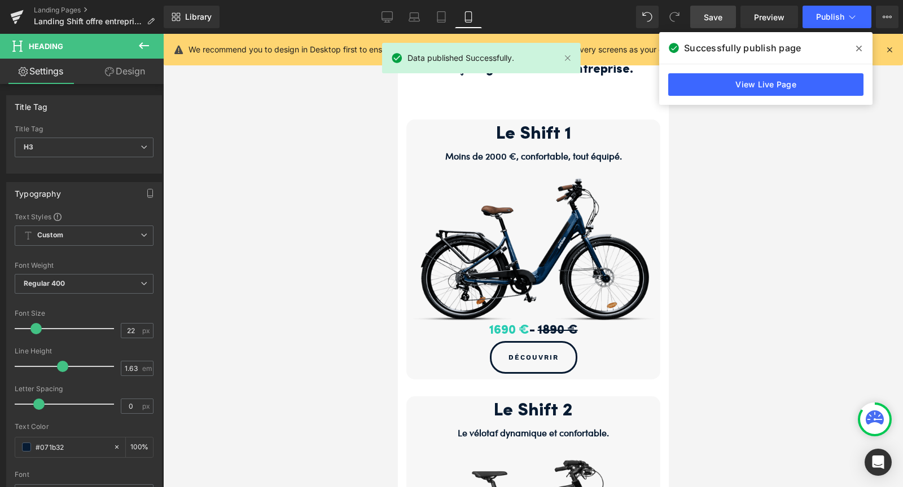
scroll to position [10, 0]
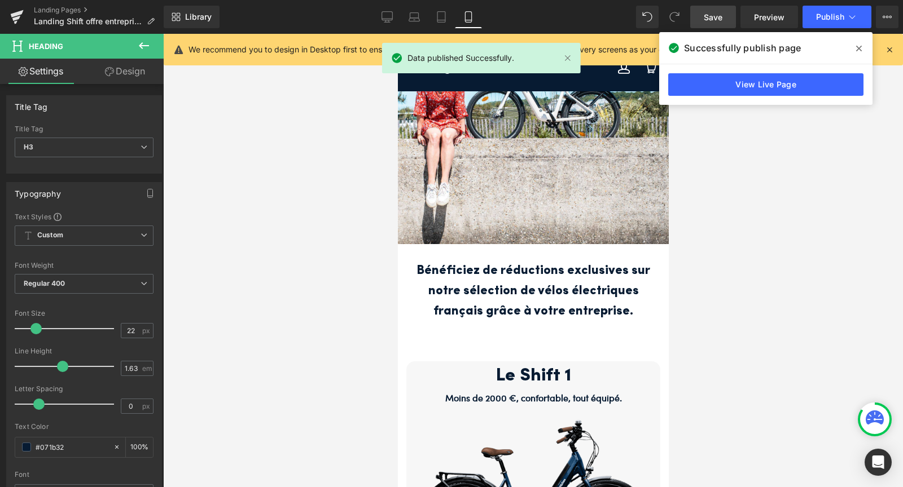
click at [858, 47] on icon at bounding box center [859, 48] width 6 height 9
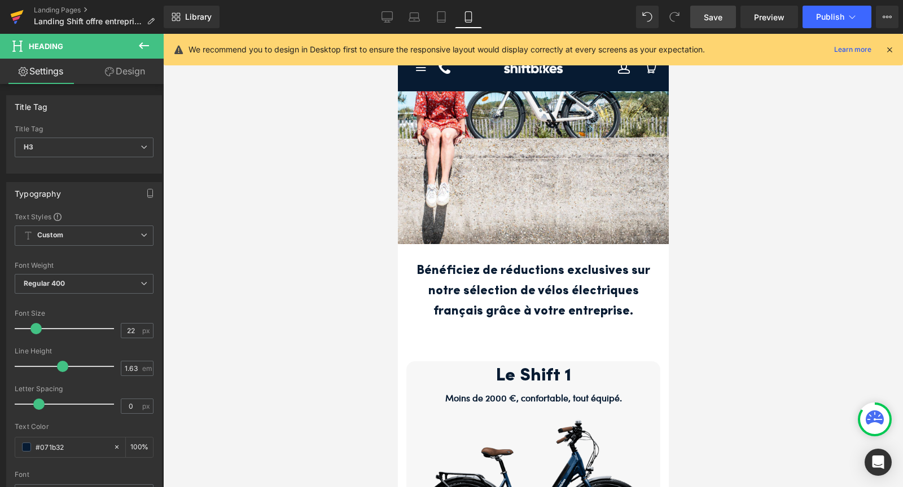
click at [11, 15] on icon at bounding box center [17, 13] width 13 height 7
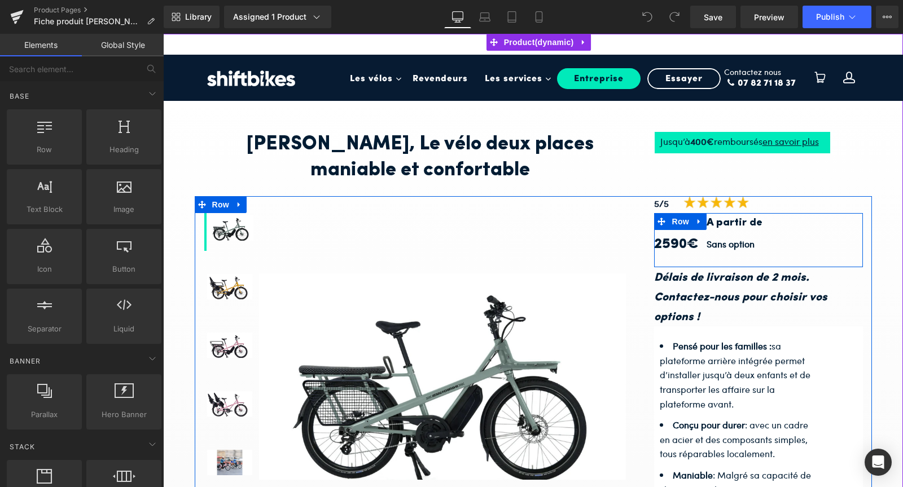
click at [681, 260] on div "2590€ Text Block A partir de Text Block Sans option Text Block Row" at bounding box center [758, 240] width 209 height 55
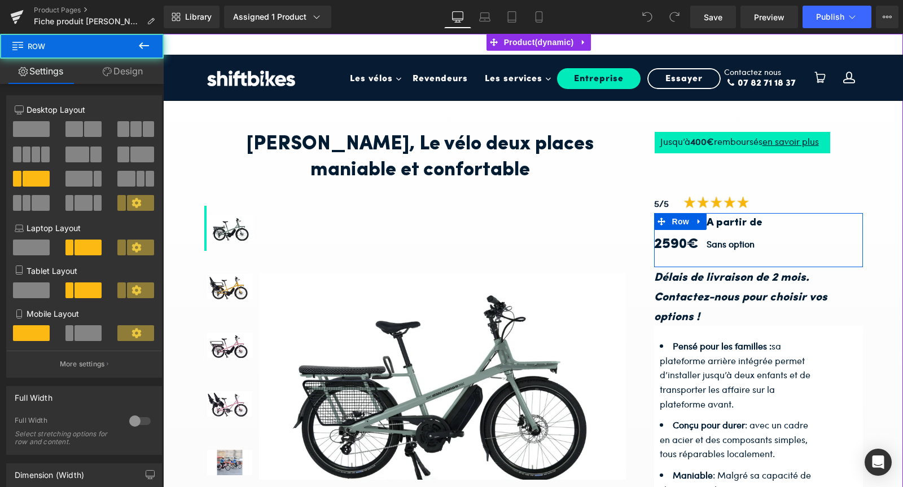
click at [663, 262] on div "2590€ Text Block A partir de Text Block Sans option Text Block Row" at bounding box center [758, 240] width 209 height 55
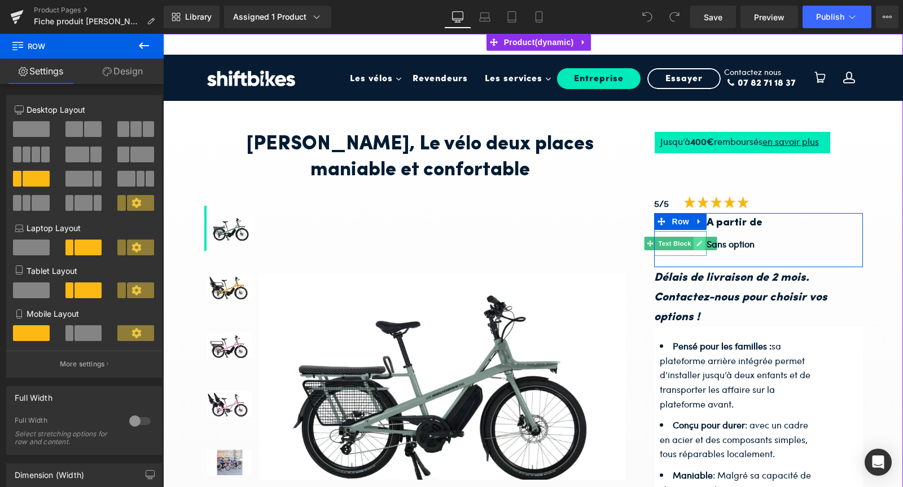
click at [699, 241] on icon at bounding box center [699, 243] width 6 height 7
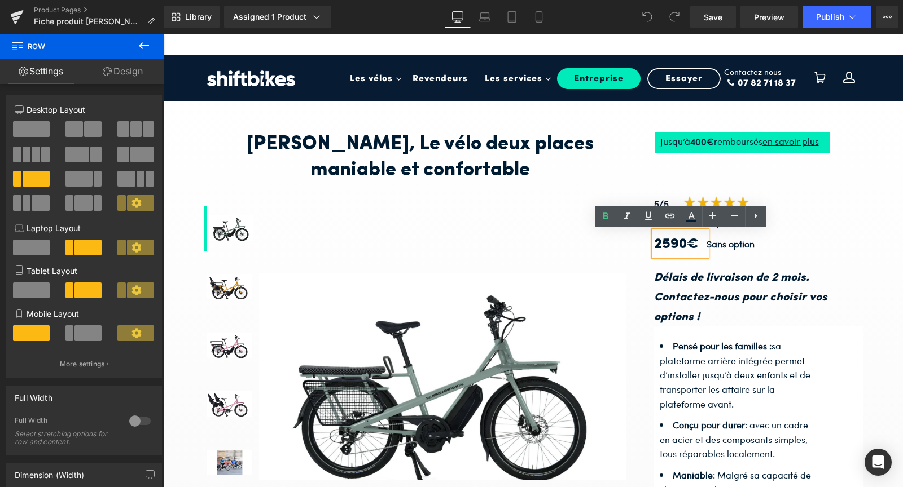
click at [670, 241] on strong "2590€" at bounding box center [676, 245] width 45 height 14
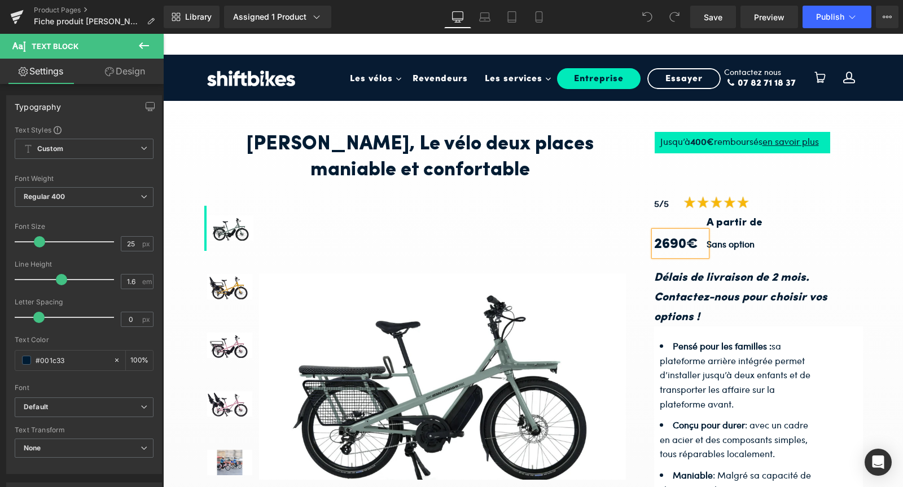
click at [715, 304] on p "Contactez-nous pour choisir vos options !" at bounding box center [758, 306] width 209 height 39
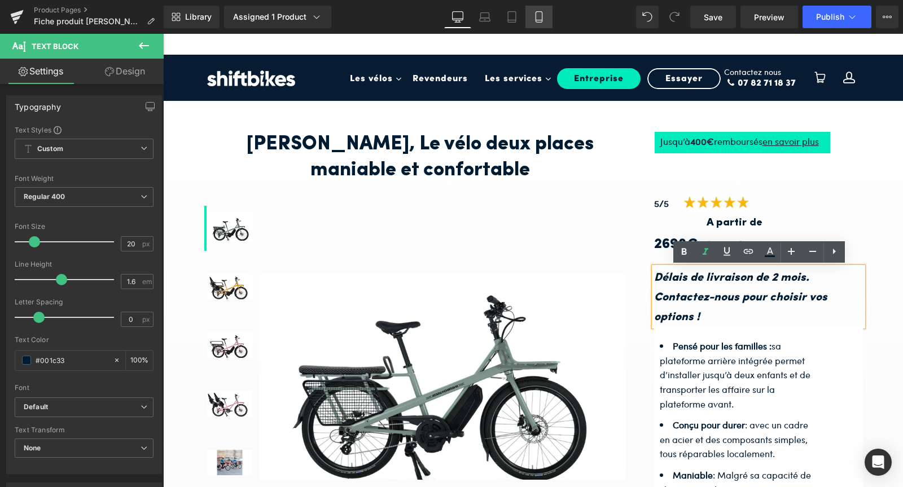
click at [538, 25] on link "Mobile" at bounding box center [538, 17] width 27 height 23
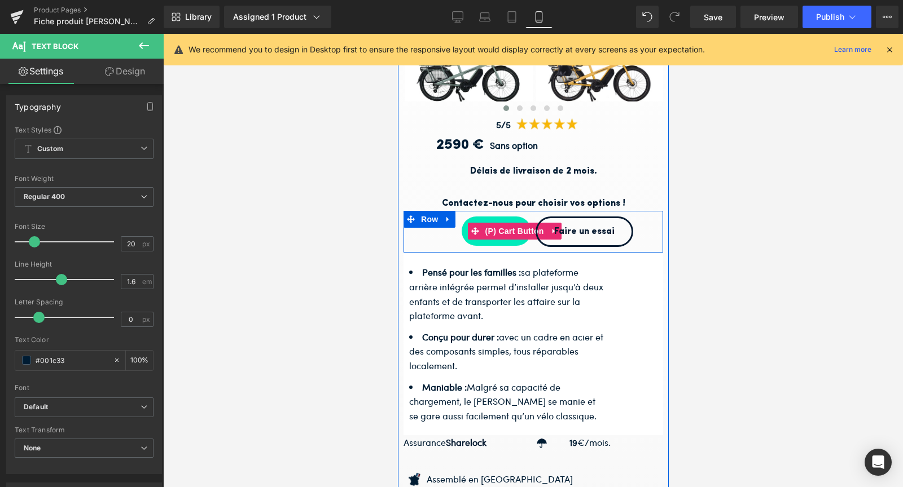
scroll to position [278, 0]
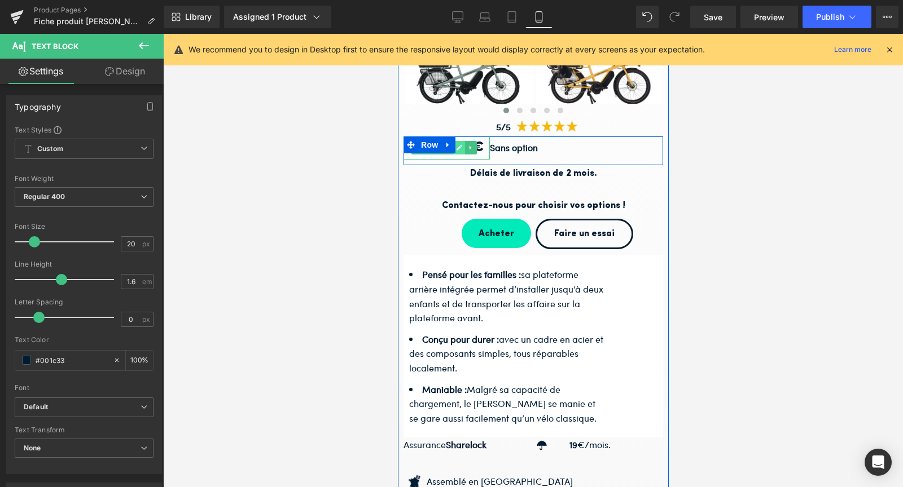
click at [462, 145] on link at bounding box center [459, 148] width 12 height 14
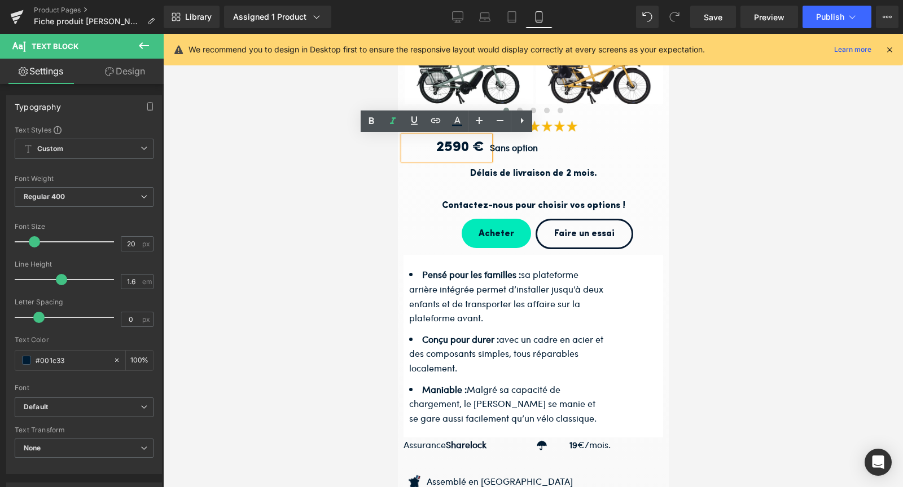
click at [447, 147] on h1 "2590 €" at bounding box center [443, 148] width 81 height 23
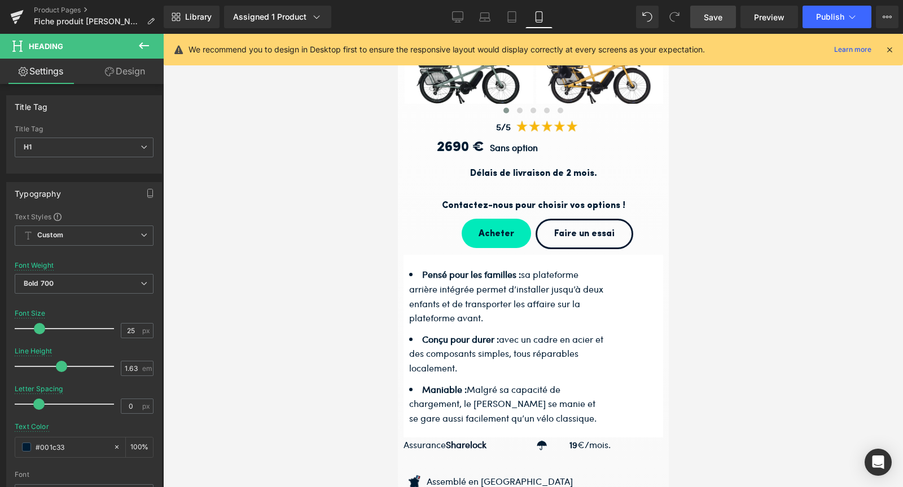
click at [709, 21] on span "Save" at bounding box center [713, 17] width 19 height 12
click at [463, 17] on icon at bounding box center [457, 16] width 11 height 11
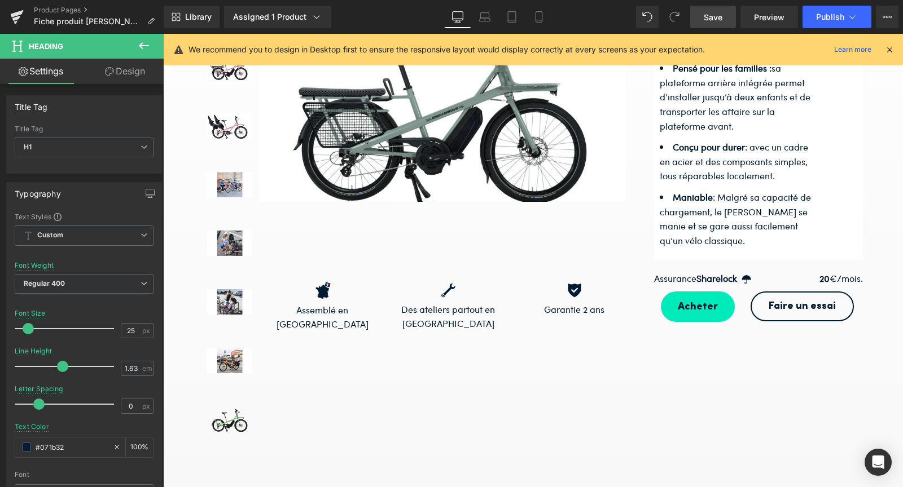
scroll to position [0, 0]
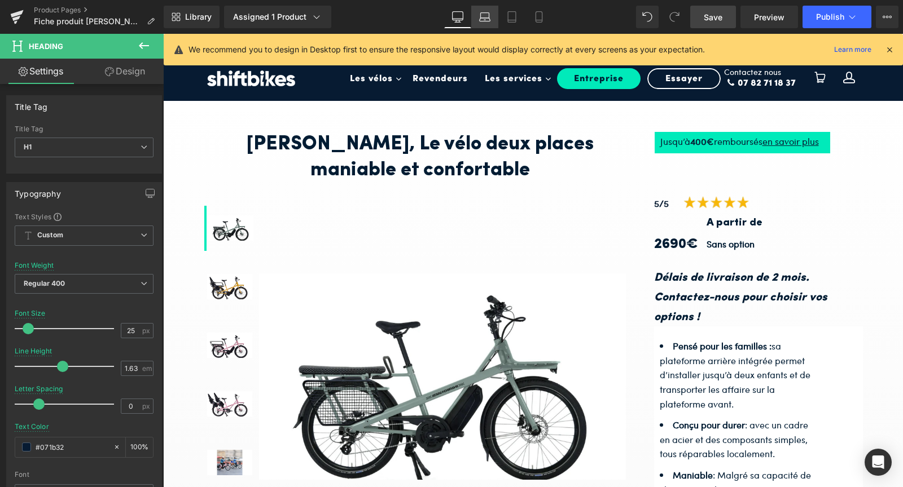
click at [481, 16] on icon at bounding box center [484, 16] width 11 height 11
